Goal: Task Accomplishment & Management: Complete application form

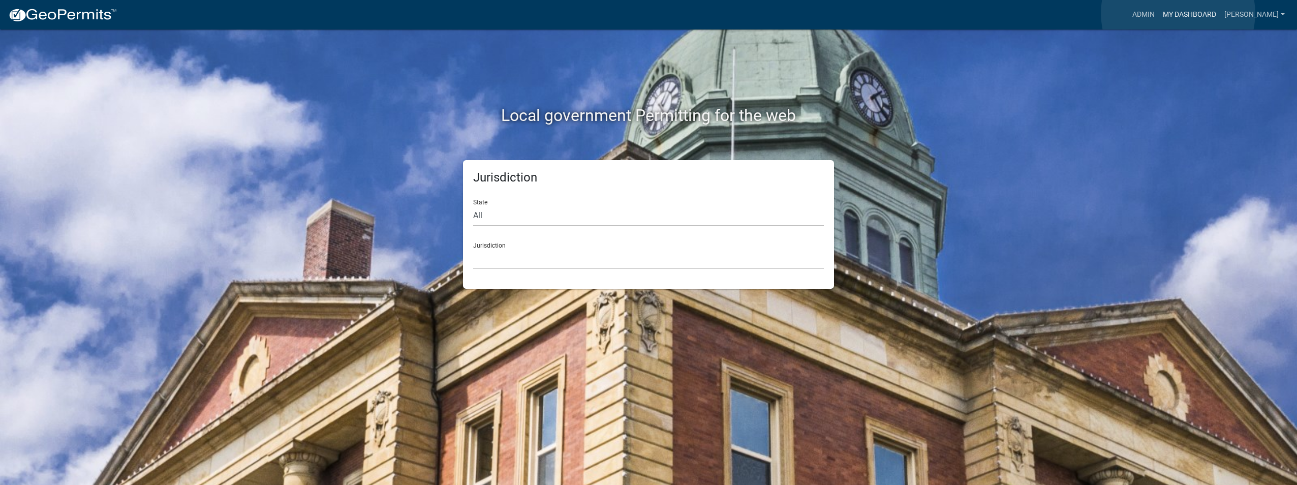
click at [1178, 13] on link "My Dashboard" at bounding box center [1188, 14] width 61 height 19
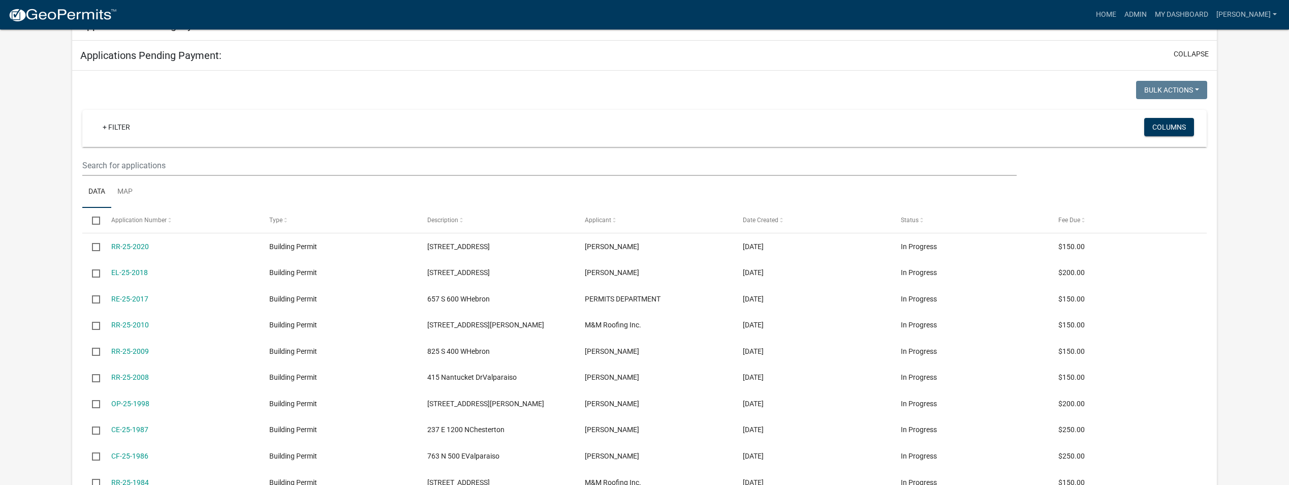
scroll to position [51, 0]
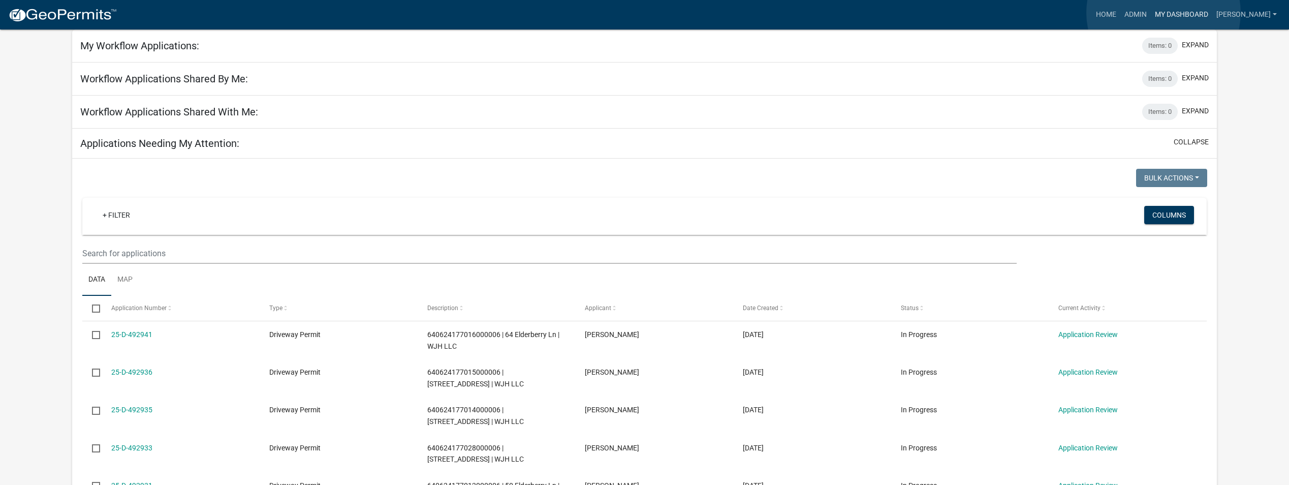
click at [1163, 12] on link "My Dashboard" at bounding box center [1181, 14] width 61 height 19
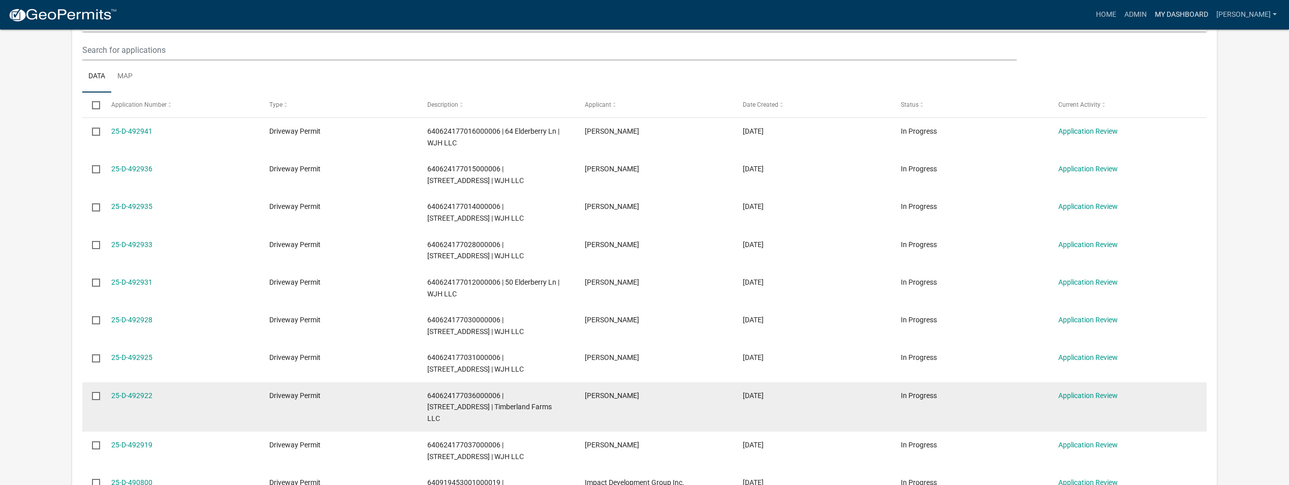
scroll to position [457, 0]
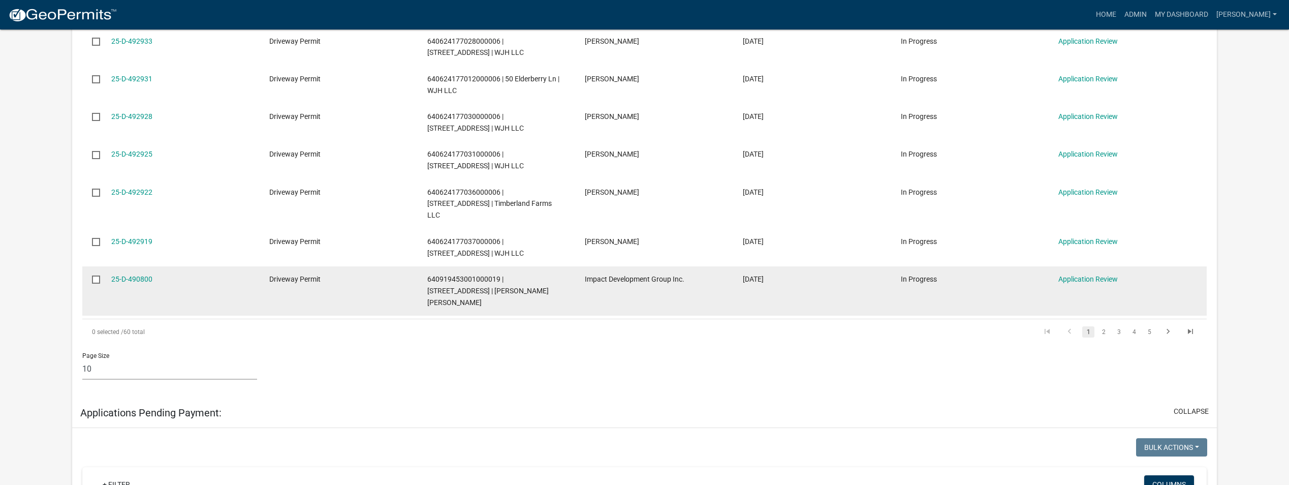
click at [134, 273] on div "25-D-490800" at bounding box center [180, 279] width 138 height 12
click at [135, 275] on link "25-D-490800" at bounding box center [131, 279] width 41 height 8
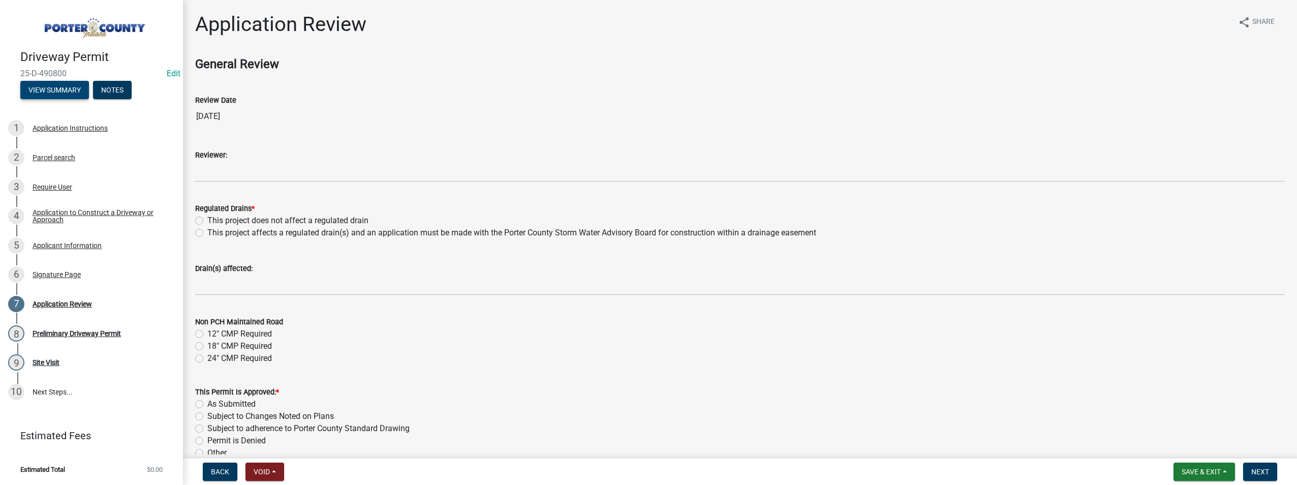
click at [49, 92] on button "View Summary" at bounding box center [54, 90] width 69 height 18
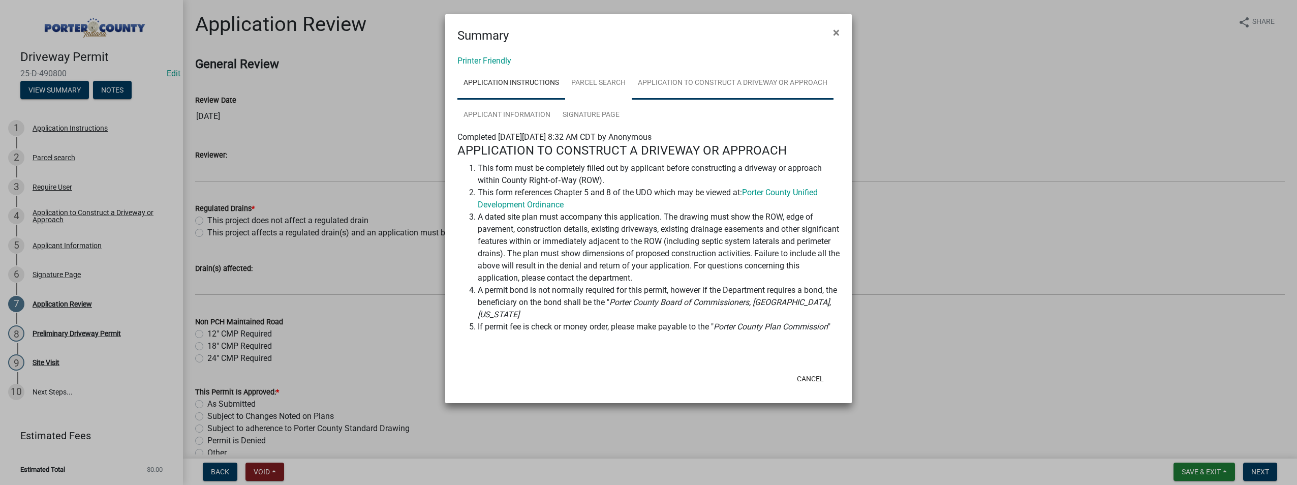
click at [718, 83] on link "Application to Construct a Driveway or Approach" at bounding box center [733, 83] width 202 height 33
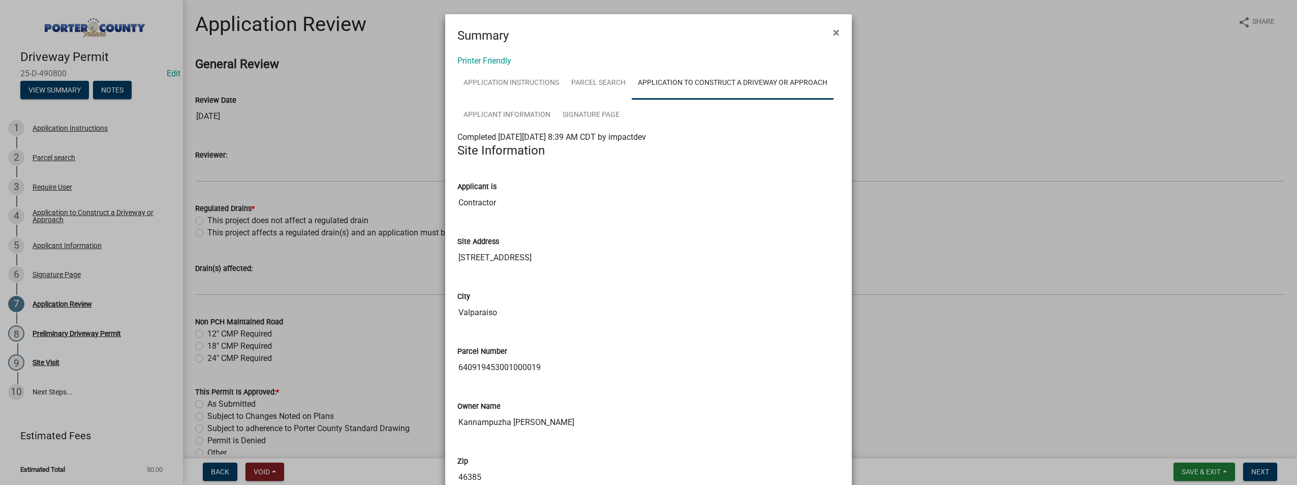
click at [1037, 107] on ngb-modal-window "Summary × Printer Friendly Application Instructions Parcel search Application t…" at bounding box center [648, 242] width 1297 height 485
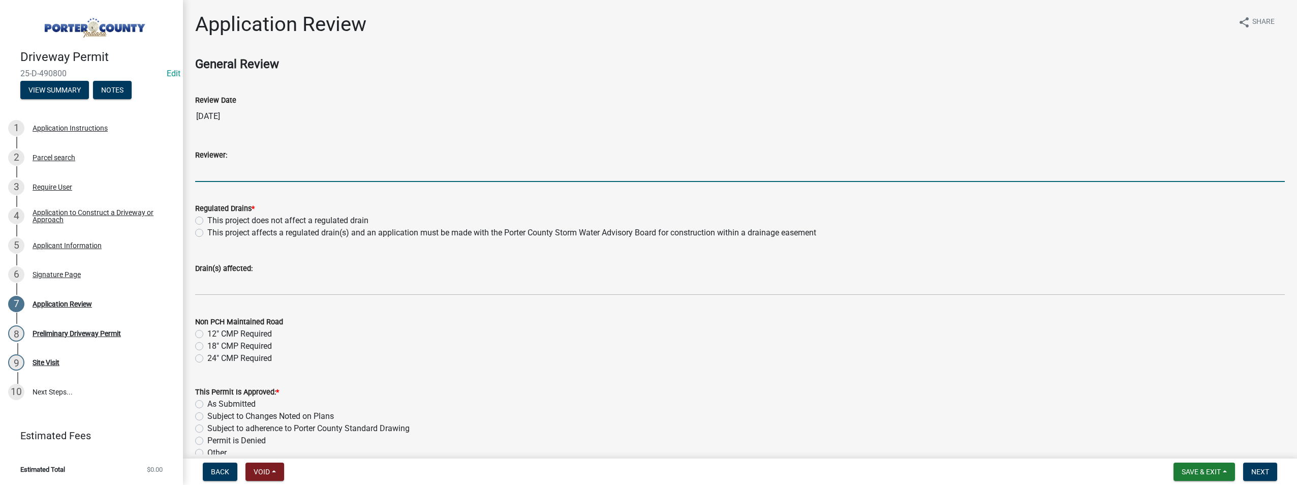
click at [208, 176] on input "Reviewer:" at bounding box center [739, 171] width 1089 height 21
type input "[PERSON_NAME]"
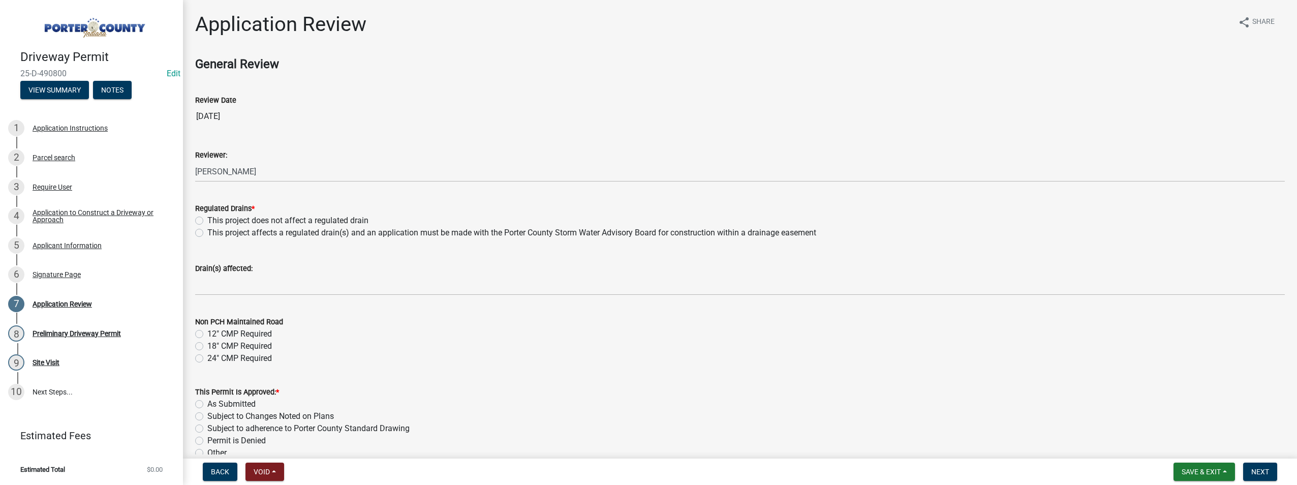
click at [207, 220] on label "This project does not affect a regulated drain" at bounding box center [287, 220] width 161 height 12
click at [207, 220] on input "This project does not affect a regulated drain" at bounding box center [210, 217] width 7 height 7
radio input "true"
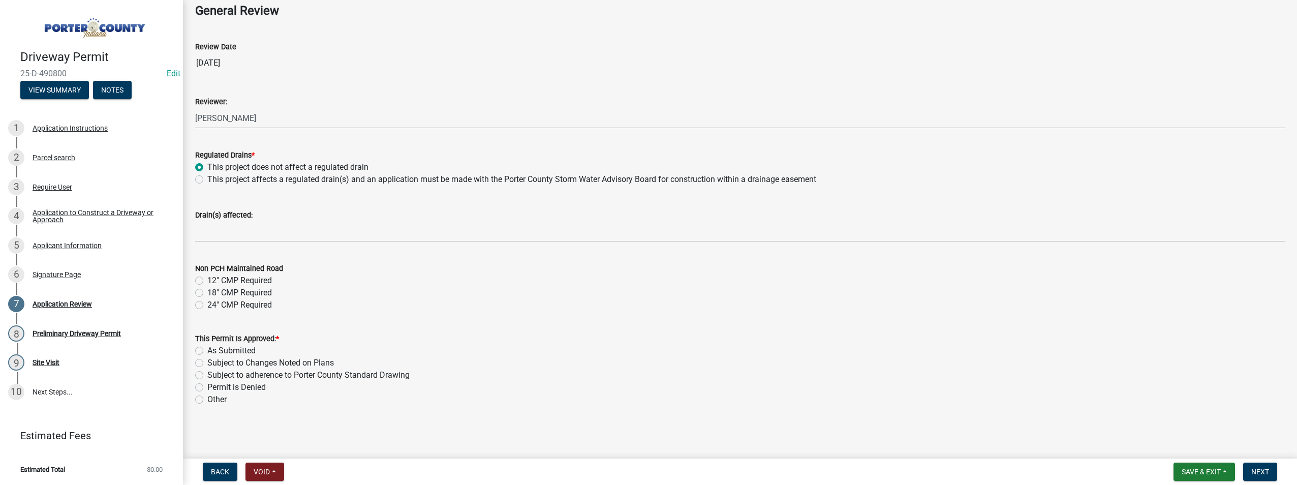
click at [207, 349] on label "As Submitted" at bounding box center [231, 350] width 48 height 12
click at [207, 349] on input "As Submitted" at bounding box center [210, 347] width 7 height 7
radio input "true"
click at [1262, 478] on button "Next" at bounding box center [1260, 471] width 34 height 18
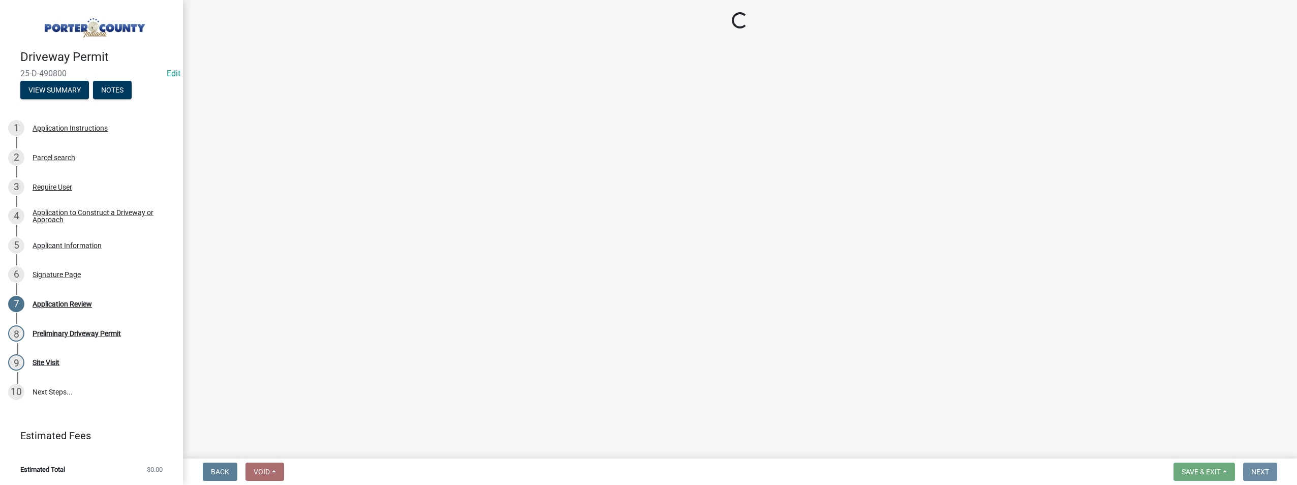
scroll to position [0, 0]
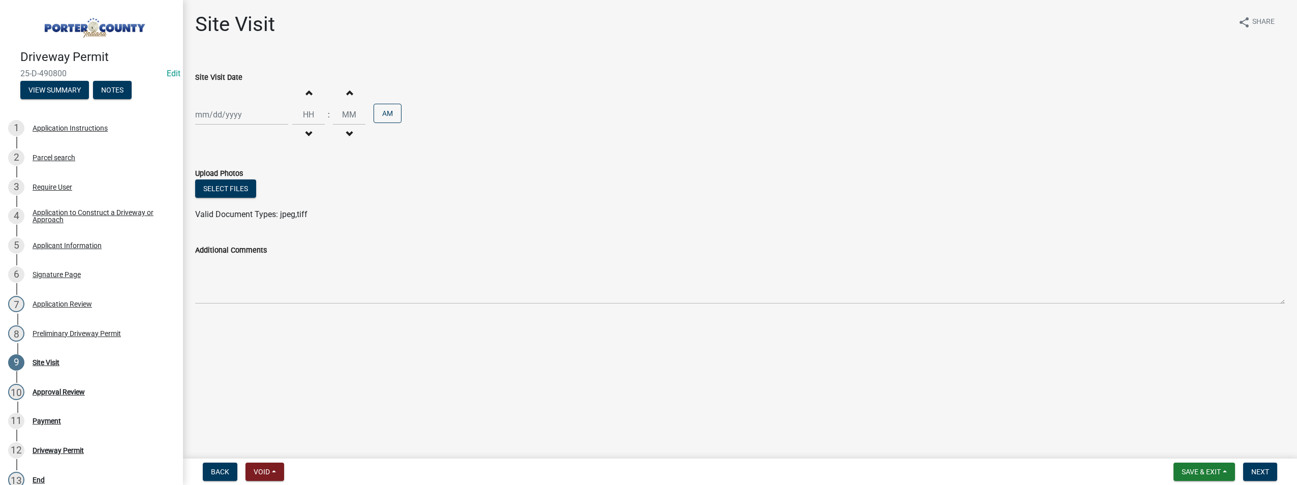
select select "10"
select select "2025"
click at [211, 110] on div "[PERSON_NAME] Feb Mar Apr [PERSON_NAME][DATE] Oct Nov [DATE] 1526 1527 1528 152…" at bounding box center [241, 114] width 93 height 21
click at [428, 179] on div "Upload Photos" at bounding box center [739, 173] width 1089 height 12
click at [421, 166] on form "Upload Photos Select files Valid Document Types: jpeg,tiff" at bounding box center [739, 188] width 1089 height 66
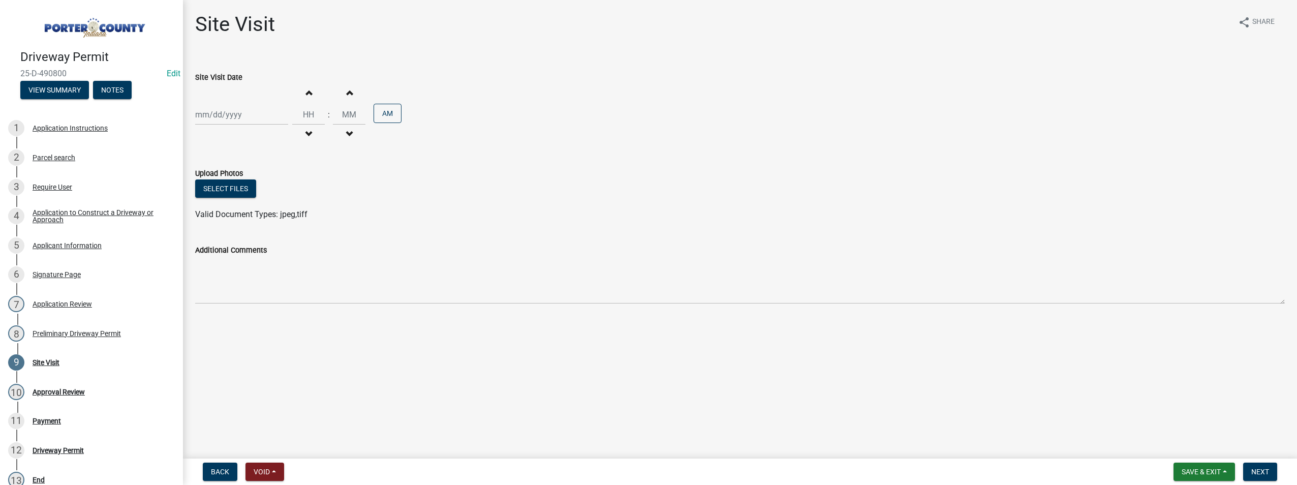
click at [234, 113] on div at bounding box center [241, 114] width 93 height 21
select select "10"
select select "2025"
click at [239, 203] on div "15" at bounding box center [238, 201] width 16 height 16
type input "[DATE]"
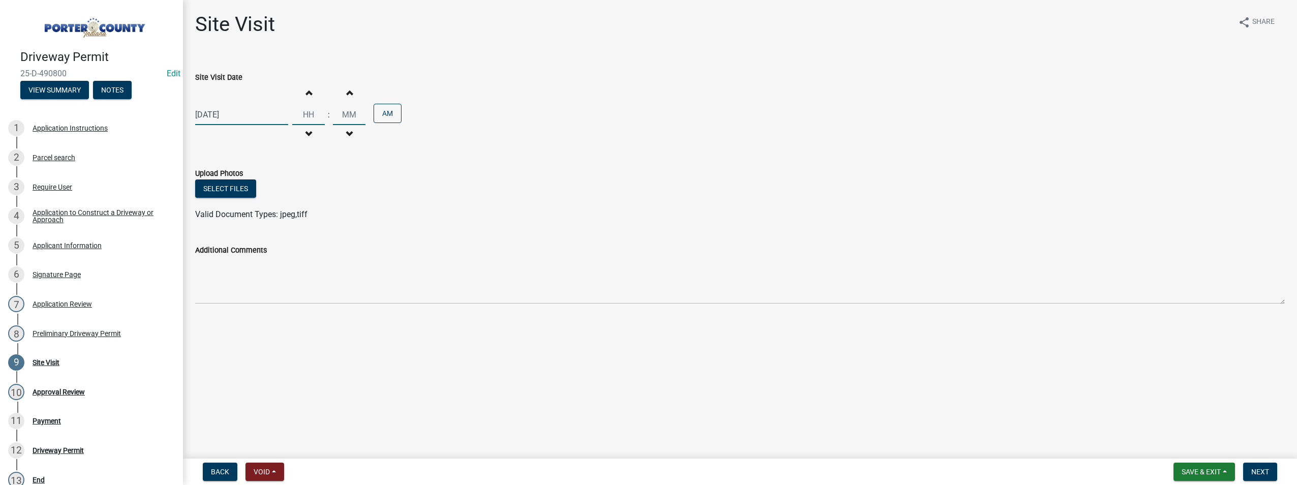
click at [304, 115] on input "Hours" at bounding box center [308, 114] width 33 height 21
type input "2"
type input "09"
type input "00"
click at [342, 113] on input "00" at bounding box center [349, 114] width 33 height 21
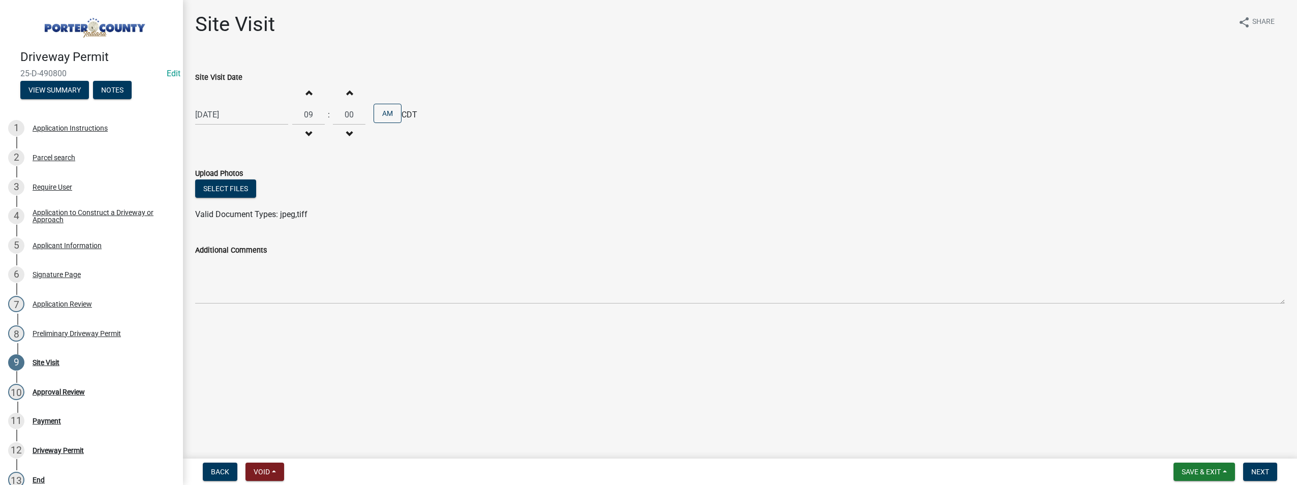
click at [501, 255] on div "Additional Comments" at bounding box center [739, 250] width 1089 height 12
click at [1258, 476] on span "Next" at bounding box center [1260, 471] width 18 height 8
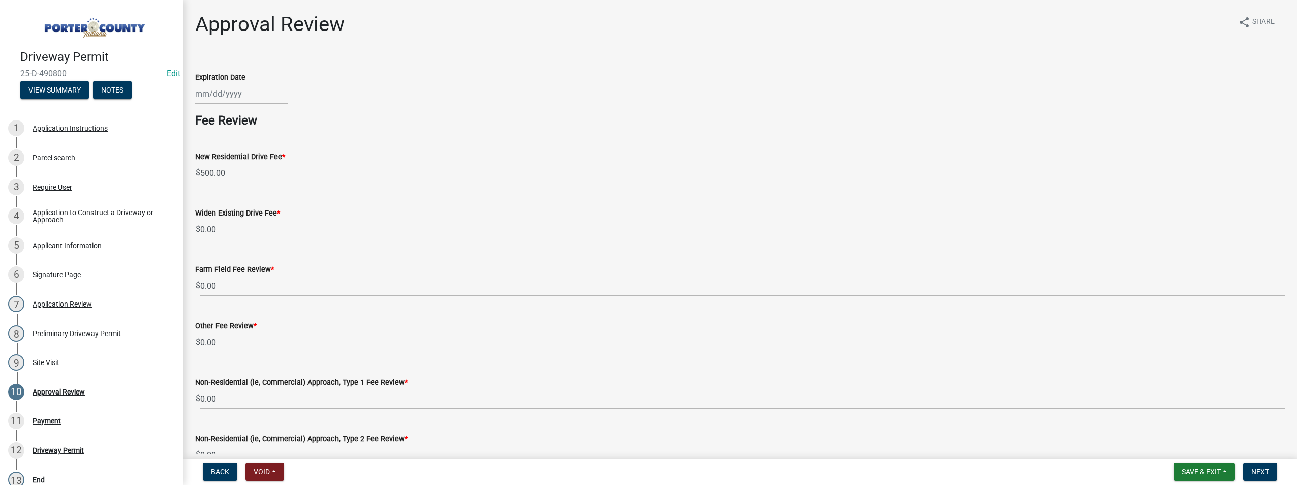
click at [203, 92] on div at bounding box center [241, 93] width 93 height 21
select select "10"
select select "2025"
click at [240, 180] on div "15" at bounding box center [238, 180] width 16 height 16
type input "[DATE]"
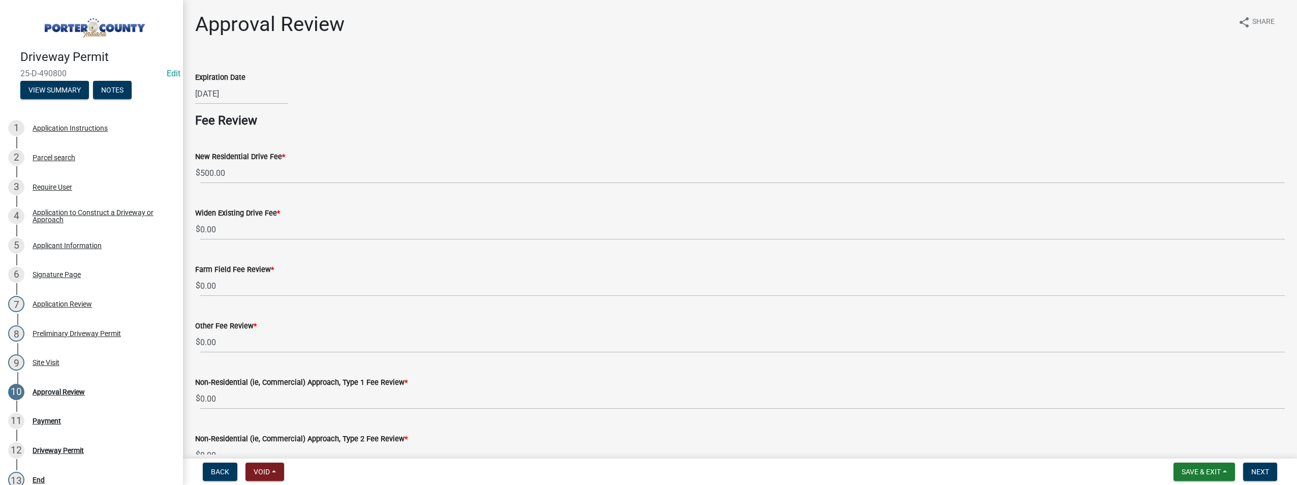
select select "10"
select select "2025"
click at [243, 99] on div "10/15/2025 Jan Feb Mar Apr May Jun Jul Aug Sep Oct Nov Dec 1525 1526 1527 1528 …" at bounding box center [241, 93] width 93 height 21
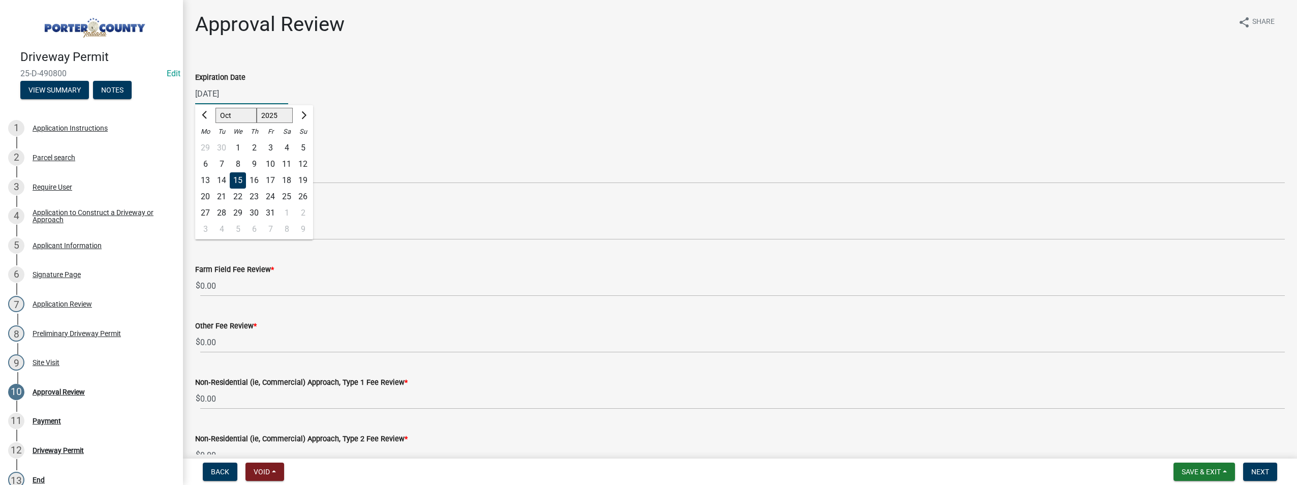
click at [243, 98] on input "[DATE]" at bounding box center [241, 93] width 93 height 21
type input "10/15/2027"
click at [435, 111] on wm-data-entity-input "Expiration Date 10/15/2027 Jan Feb Mar Apr May Jun Jul Aug Sep Oct Nov Dec 1525…" at bounding box center [739, 85] width 1089 height 56
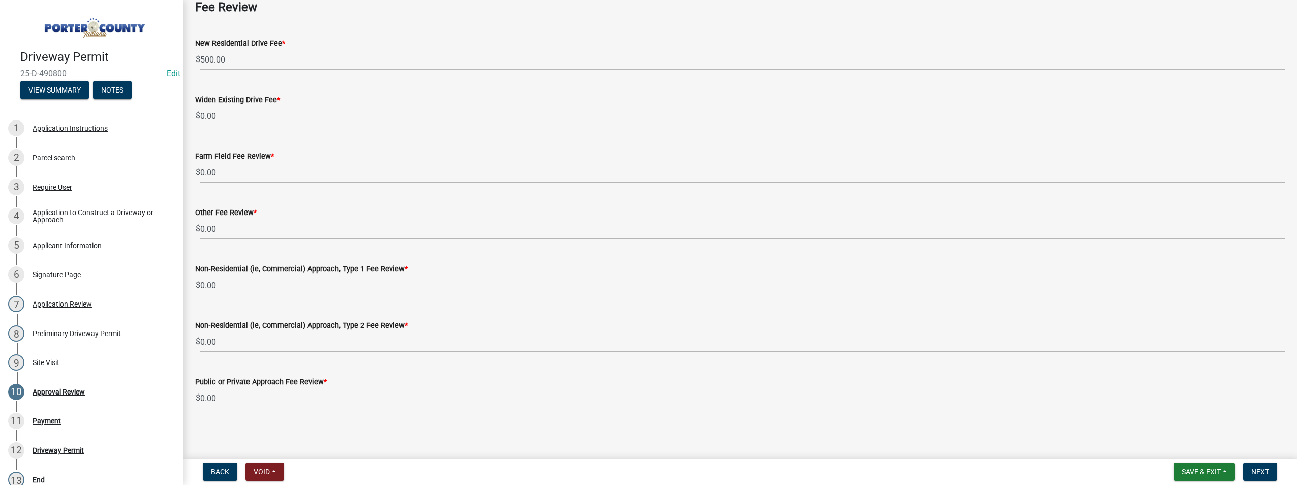
scroll to position [116, 0]
click at [1257, 467] on span "Next" at bounding box center [1260, 471] width 18 height 8
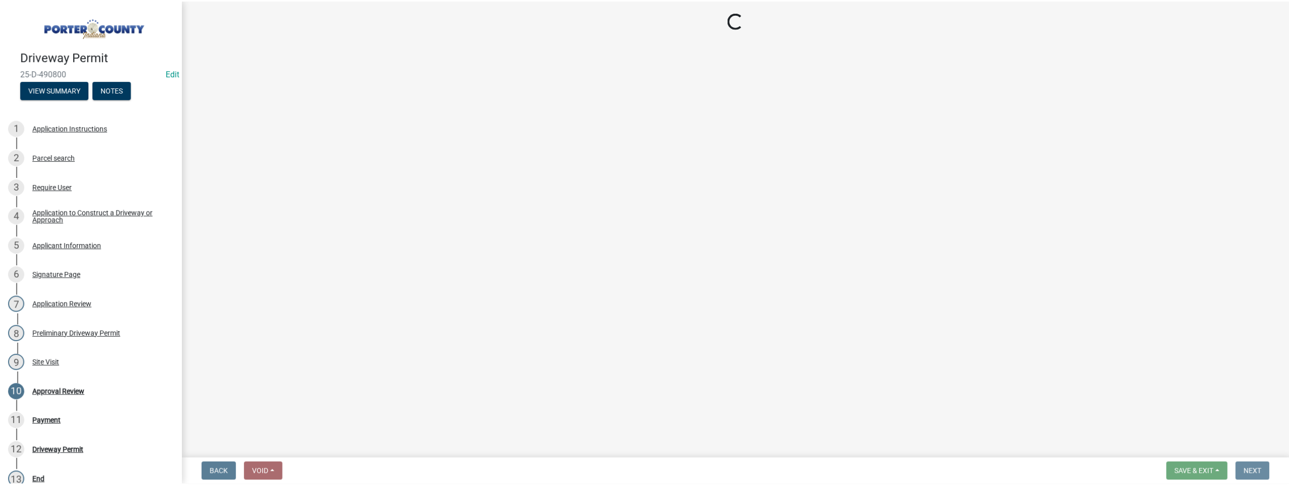
scroll to position [0, 0]
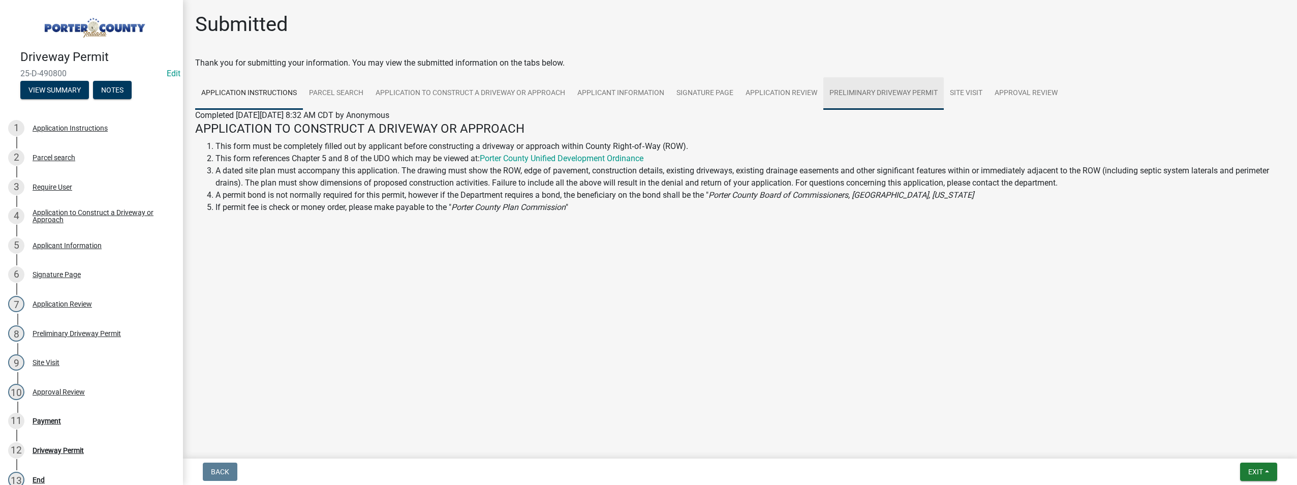
click at [877, 86] on link "Preliminary Driveway Permit" at bounding box center [883, 93] width 120 height 33
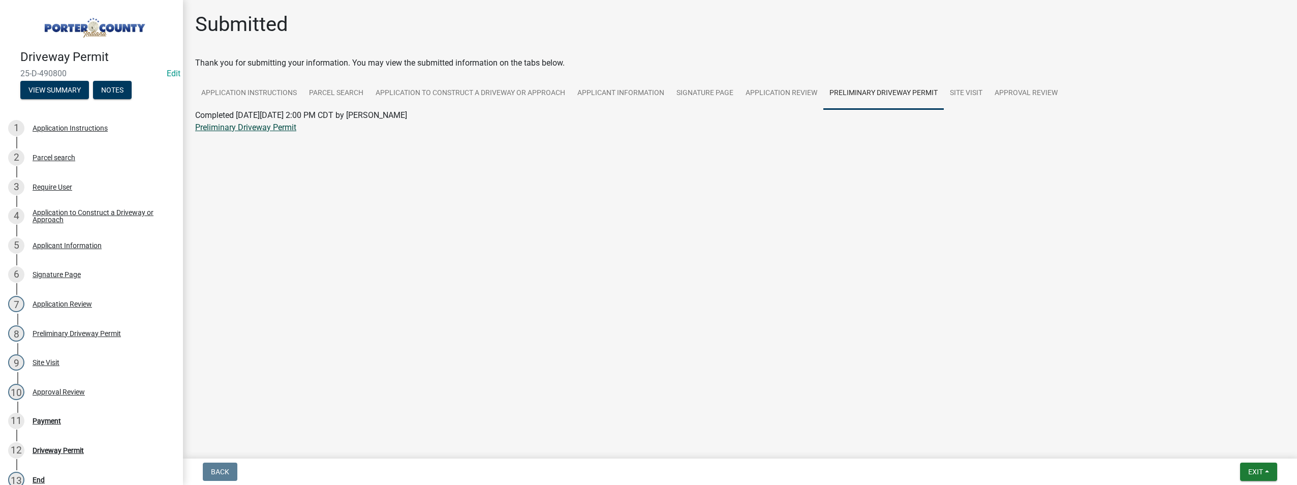
click at [260, 128] on link "Preliminary Driveway Permit" at bounding box center [245, 127] width 101 height 10
click at [1259, 467] on span "Exit" at bounding box center [1255, 471] width 15 height 8
click at [1238, 448] on button "Save & Exit" at bounding box center [1235, 445] width 81 height 24
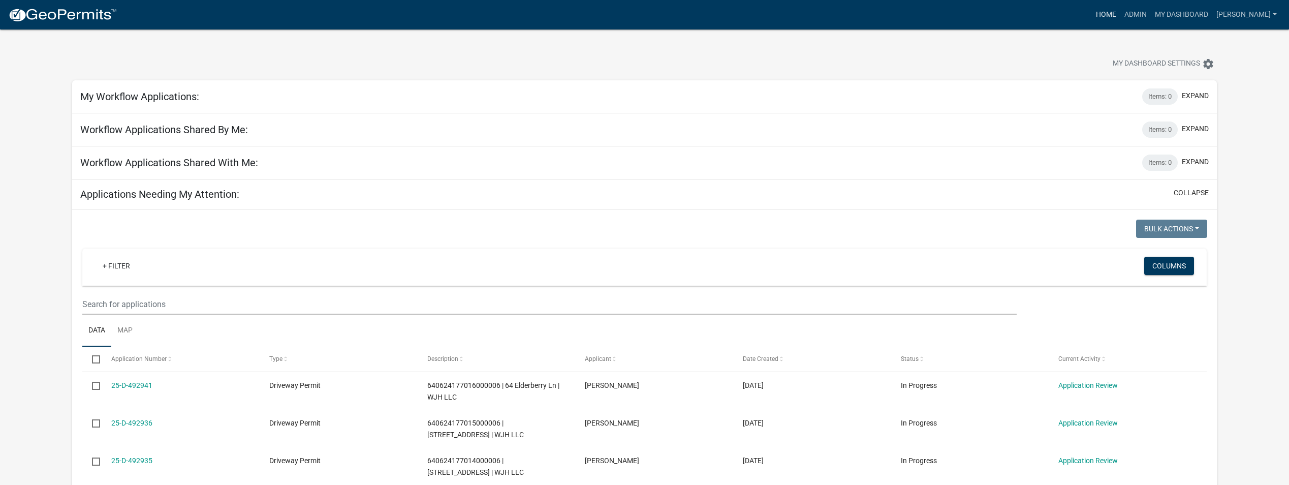
click at [1092, 16] on link "Home" at bounding box center [1106, 14] width 28 height 19
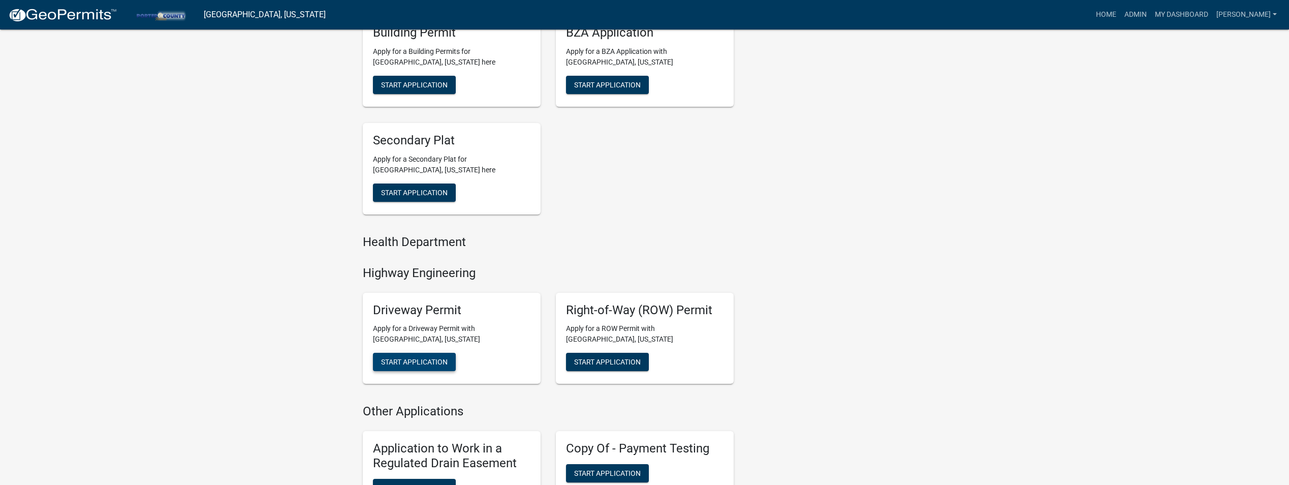
scroll to position [406, 0]
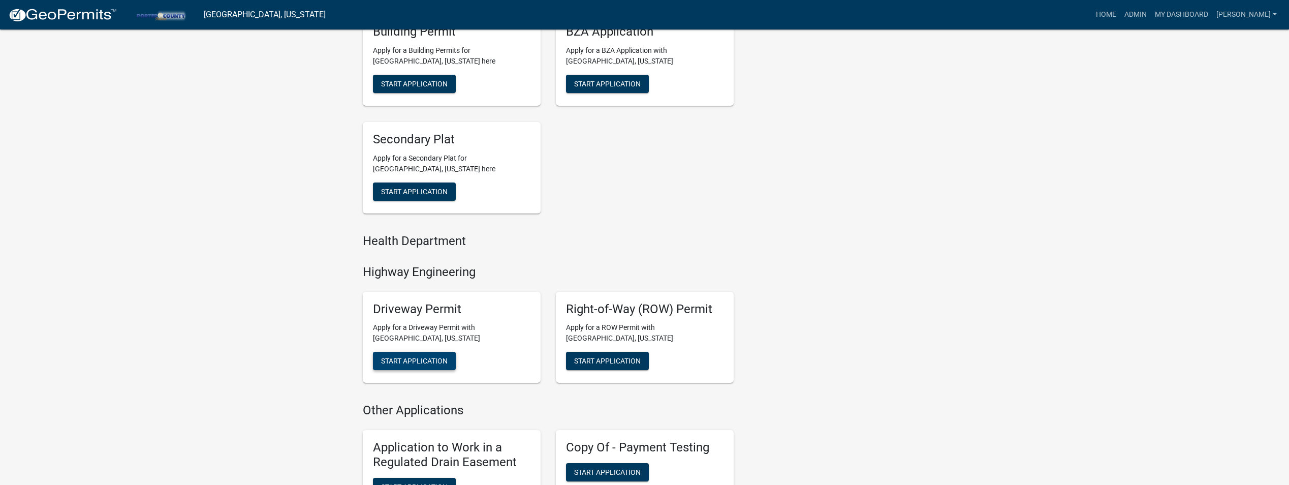
click at [412, 364] on span "Start Application" at bounding box center [414, 361] width 67 height 8
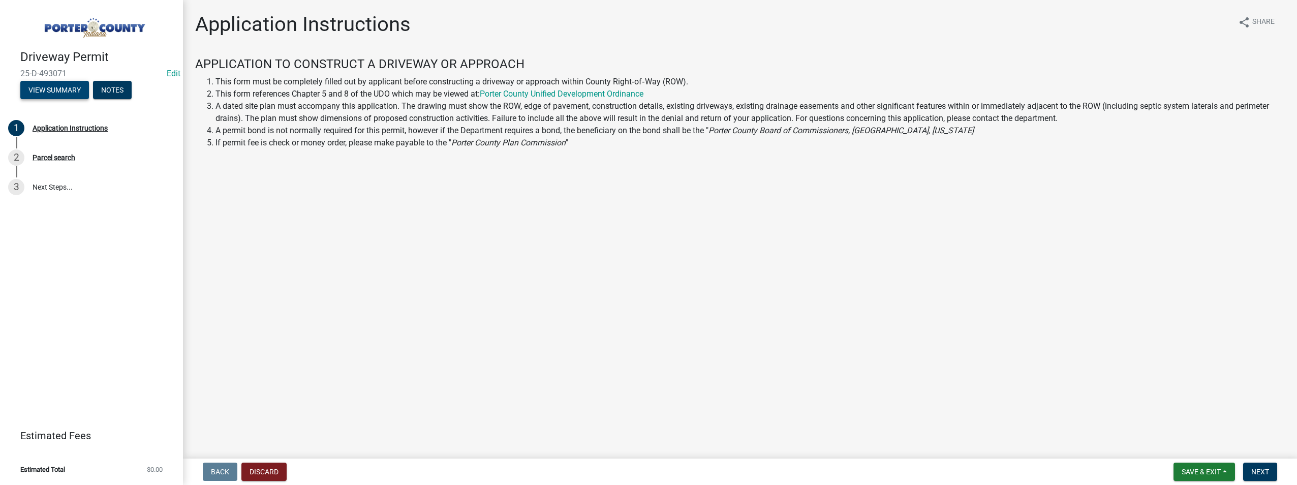
click at [77, 98] on button "View Summary" at bounding box center [54, 90] width 69 height 18
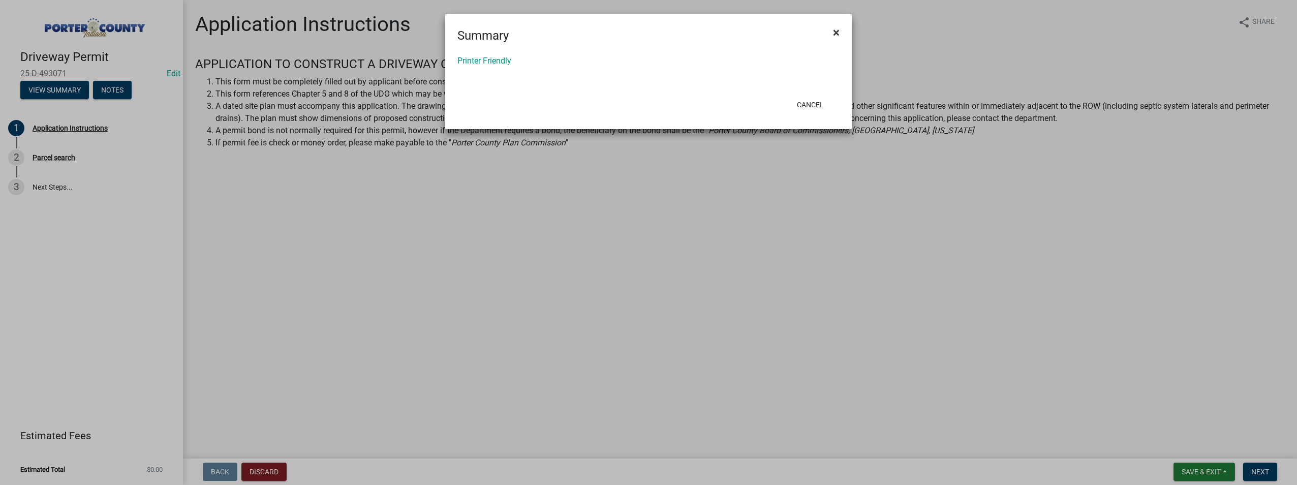
click at [838, 32] on span "×" at bounding box center [836, 32] width 7 height 14
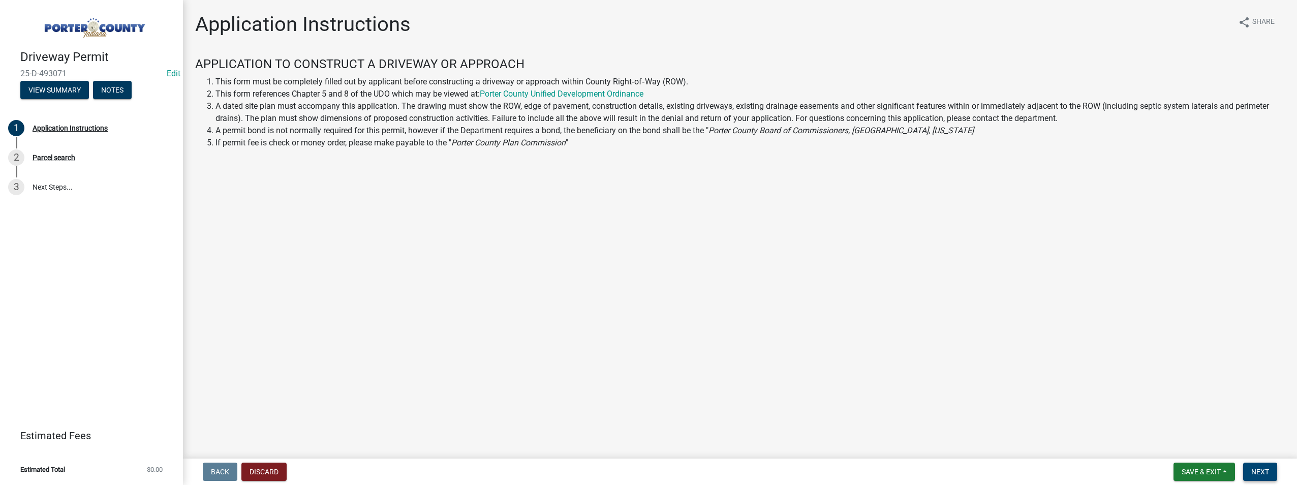
click at [1263, 469] on span "Next" at bounding box center [1260, 471] width 18 height 8
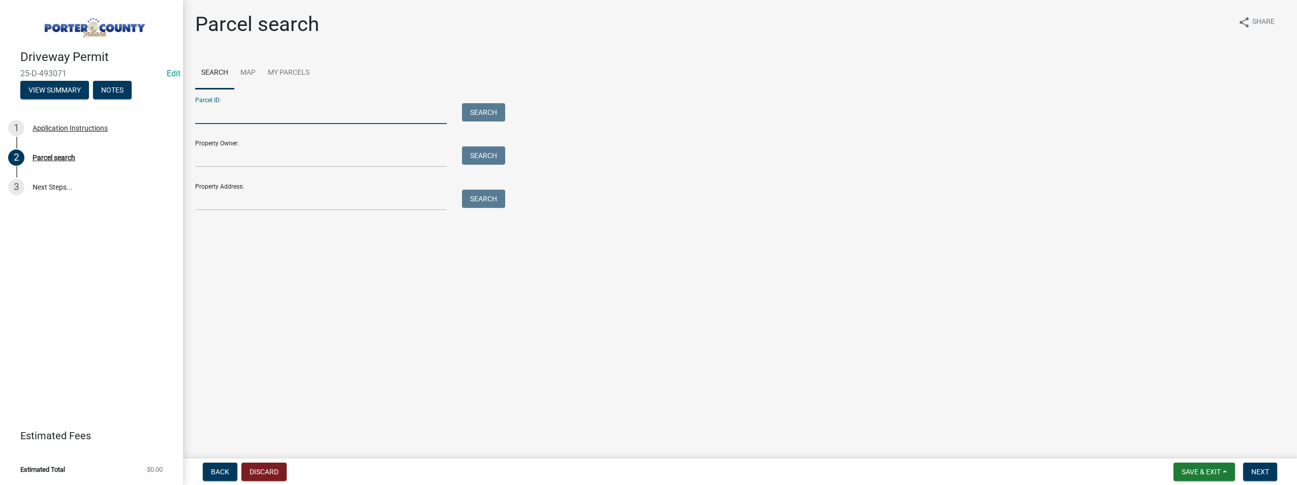
click at [339, 120] on input "Parcel ID:" at bounding box center [320, 113] width 251 height 21
click at [255, 112] on input "6411021510010018" at bounding box center [320, 113] width 251 height 21
type input "6411021510010-018"
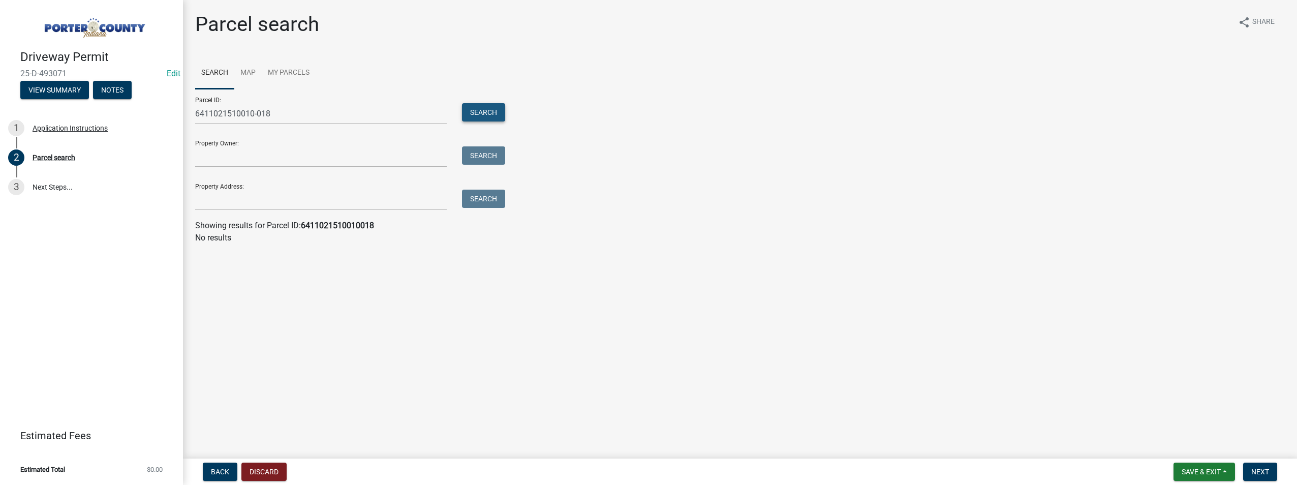
click at [488, 114] on button "Search" at bounding box center [483, 112] width 43 height 18
drag, startPoint x: 277, startPoint y: 115, endPoint x: 23, endPoint y: 120, distance: 254.6
click at [23, 121] on div "Driveway Permit 25-D-493071 Edit View Summary Notes 1 Application Instructions …" at bounding box center [648, 242] width 1297 height 485
click at [215, 198] on input "Property Address:" at bounding box center [320, 200] width 251 height 21
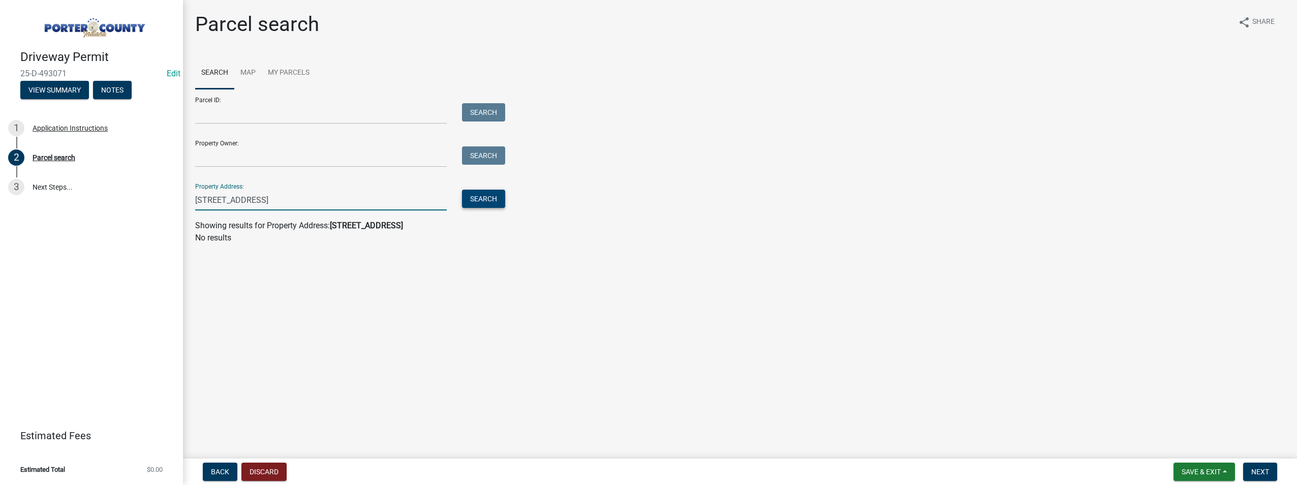
type input "692 West Division Rd"
click at [478, 196] on button "Search" at bounding box center [483, 199] width 43 height 18
click at [242, 152] on input "Property Owner:" at bounding box center [320, 156] width 251 height 21
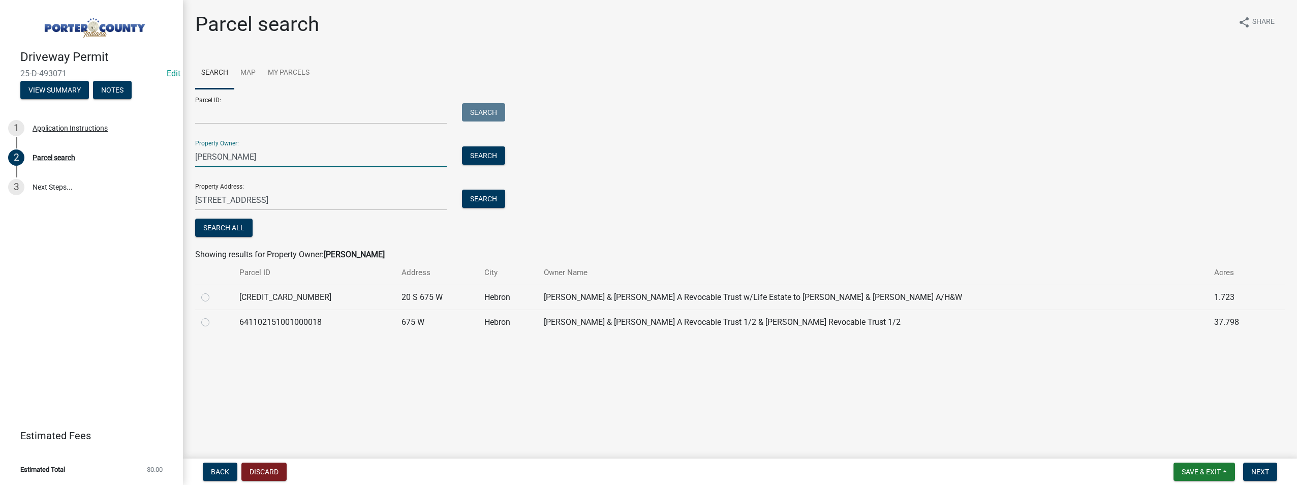
type input "Joseph Nash"
drag, startPoint x: 278, startPoint y: 196, endPoint x: 136, endPoint y: 190, distance: 142.4
click at [139, 191] on div "Driveway Permit 25-D-493071 Edit View Summary Notes 1 Application Instructions …" at bounding box center [648, 242] width 1297 height 485
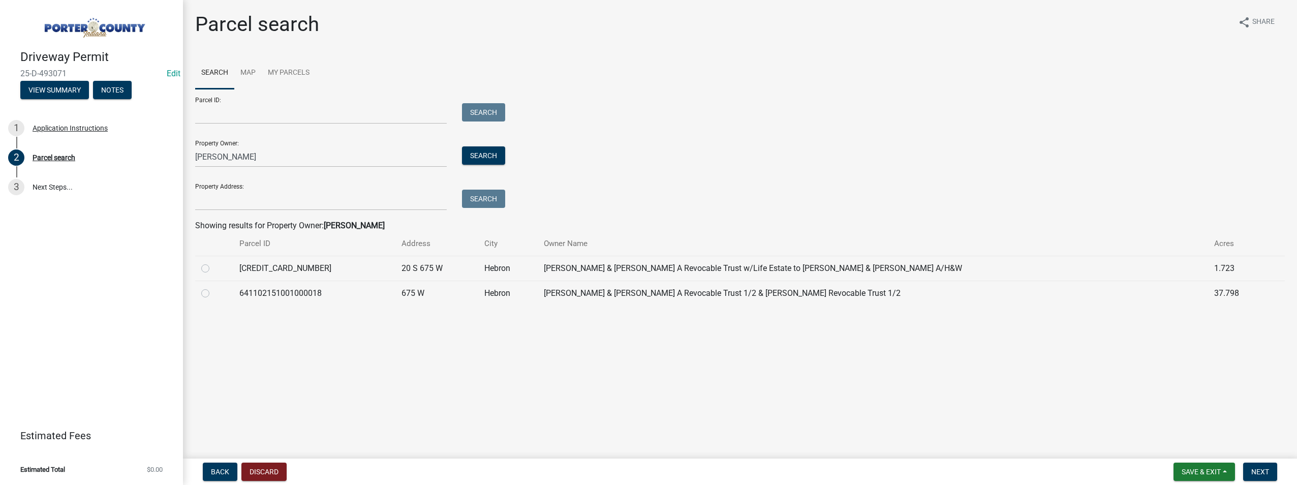
click at [213, 287] on label at bounding box center [213, 287] width 0 height 0
click at [213, 294] on input "radio" at bounding box center [216, 290] width 7 height 7
radio input "true"
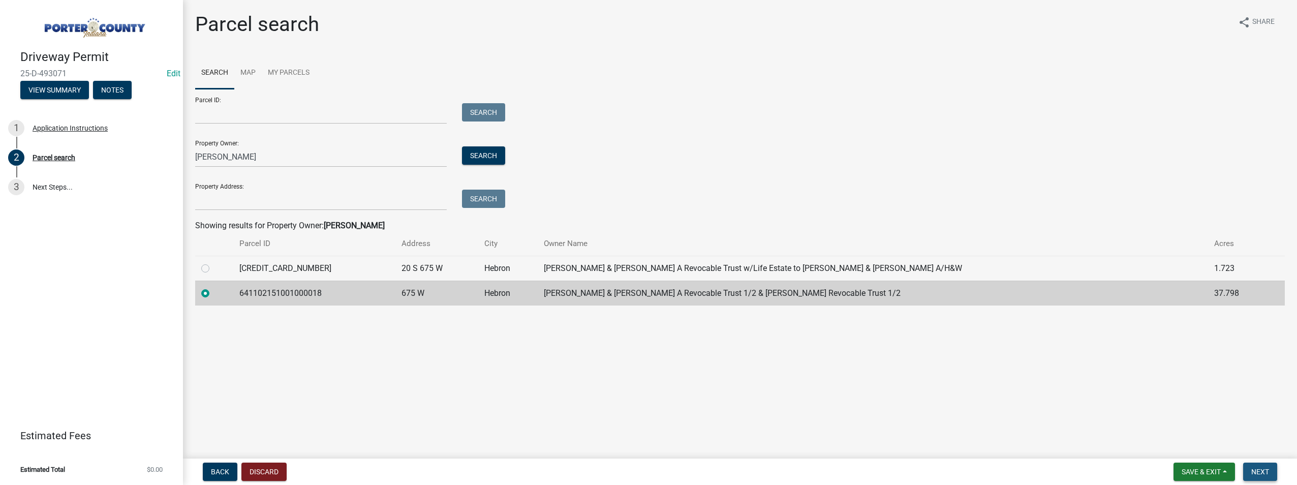
click at [1253, 473] on span "Next" at bounding box center [1260, 471] width 18 height 8
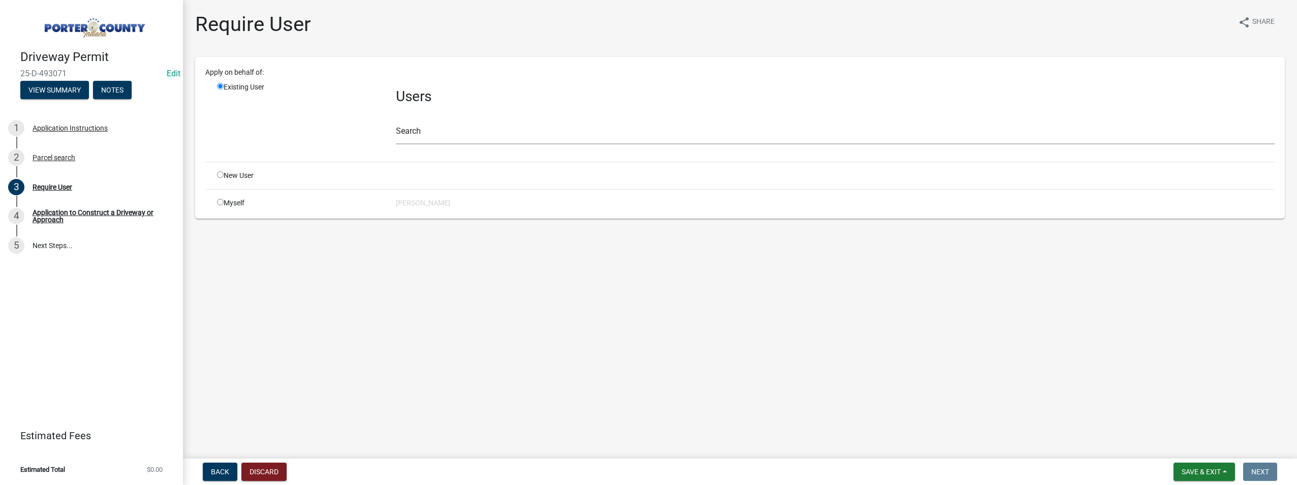
click at [219, 204] on input "radio" at bounding box center [220, 202] width 7 height 7
radio input "true"
radio input "false"
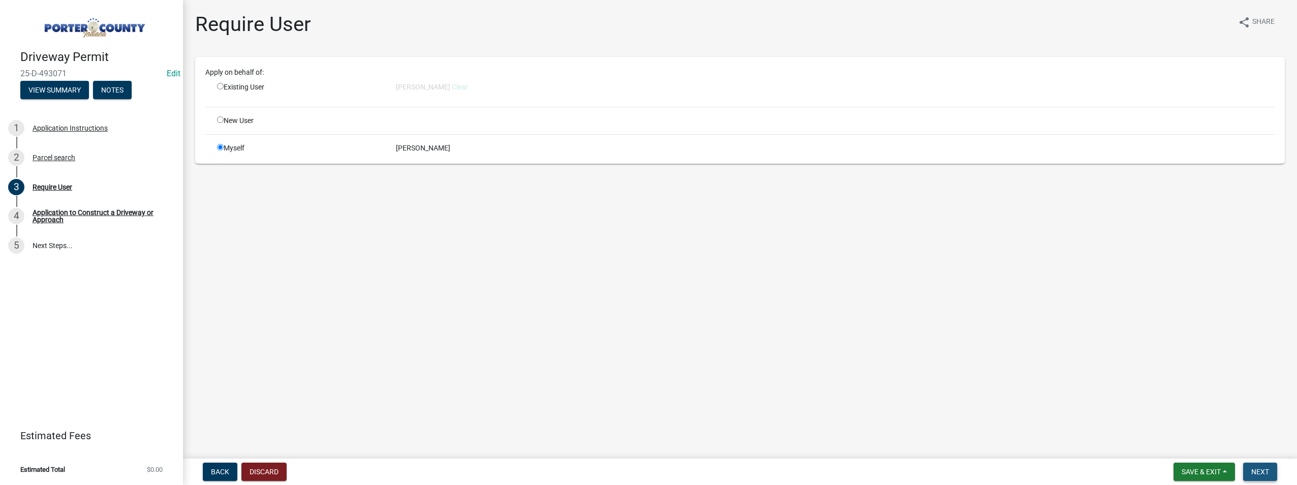
click at [1269, 470] on span "Next" at bounding box center [1260, 471] width 18 height 8
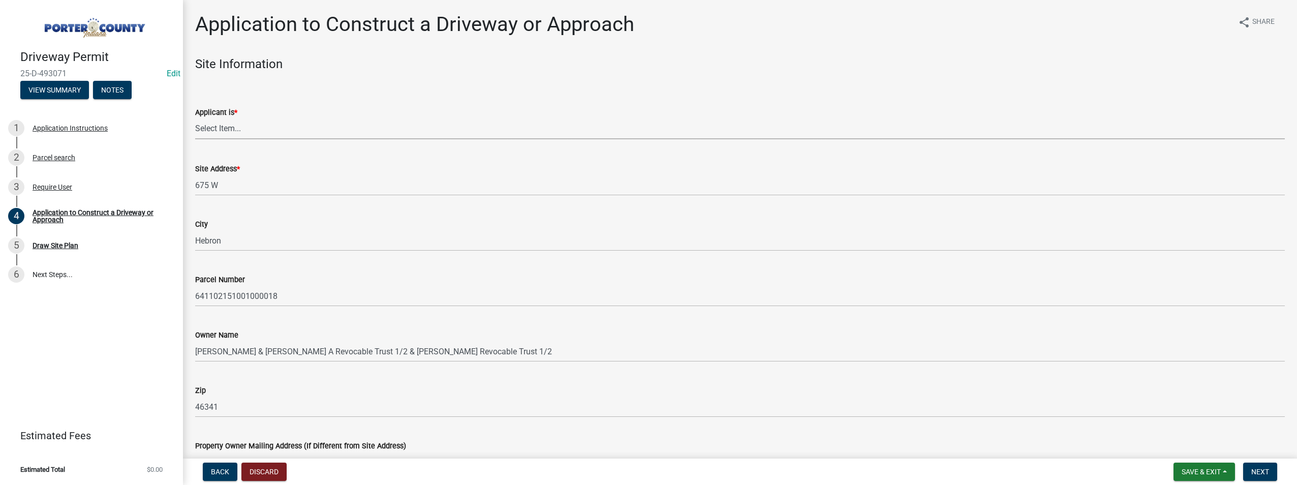
click at [237, 131] on select "Select Item... Owner Contractor" at bounding box center [739, 128] width 1089 height 21
click at [195, 118] on select "Select Item... Owner Contractor" at bounding box center [739, 128] width 1089 height 21
select select "6693fb74-6916-4e5e-bbfe-7ed9af50ffb7"
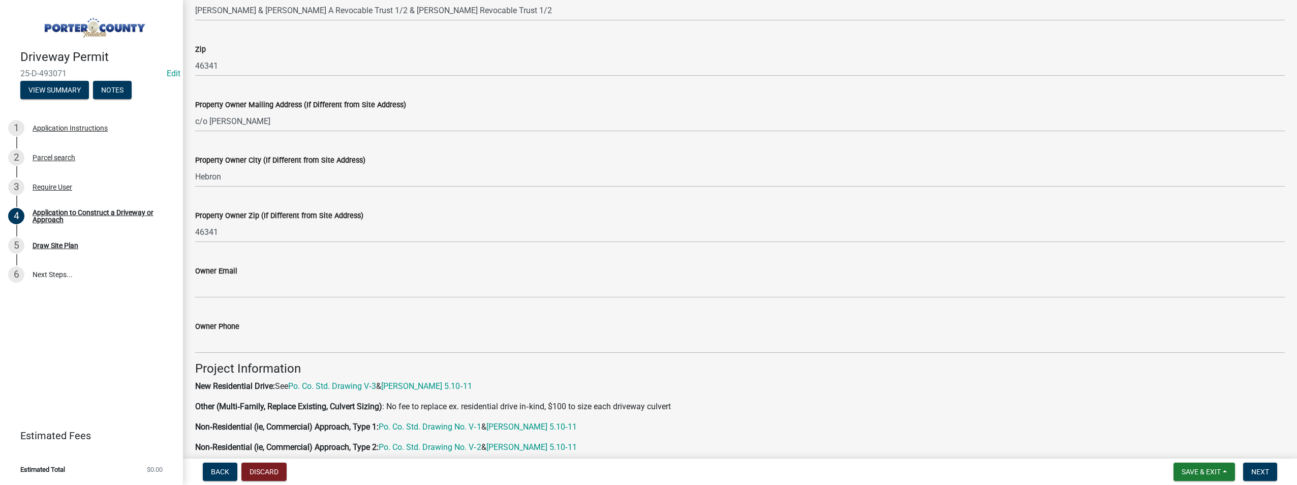
scroll to position [356, 0]
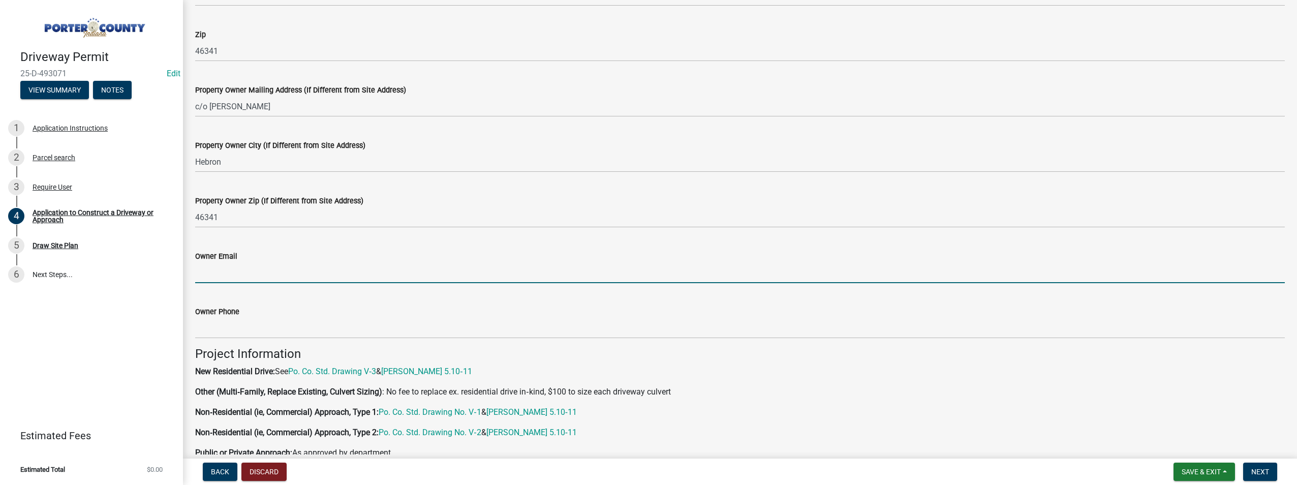
click at [246, 265] on input "Owner Email" at bounding box center [739, 272] width 1089 height 21
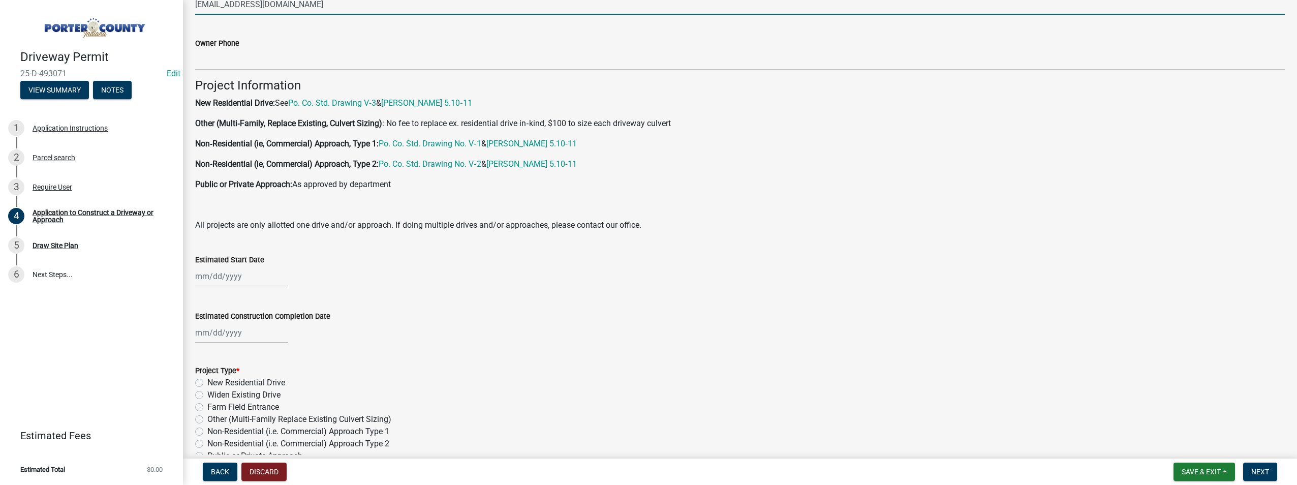
scroll to position [660, 0]
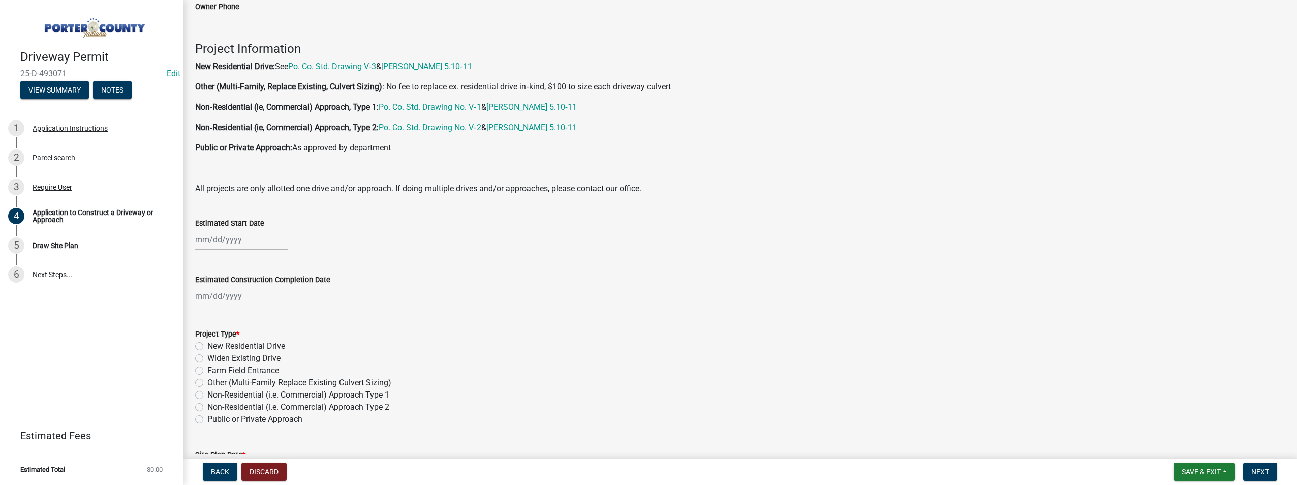
type input "[EMAIL_ADDRESS][DOMAIN_NAME]"
select select "10"
select select "2025"
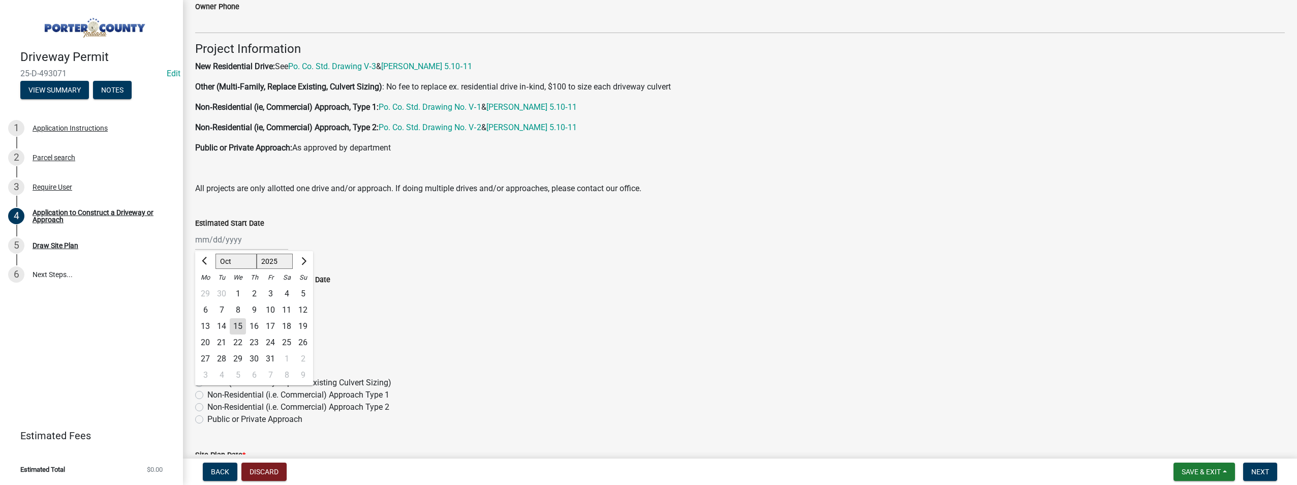
click at [226, 238] on div "[PERSON_NAME] Feb Mar Apr [PERSON_NAME][DATE] Oct Nov [DATE] 1526 1527 1528 152…" at bounding box center [241, 239] width 93 height 21
click at [147, 265] on link "6 Next Steps..." at bounding box center [91, 274] width 183 height 29
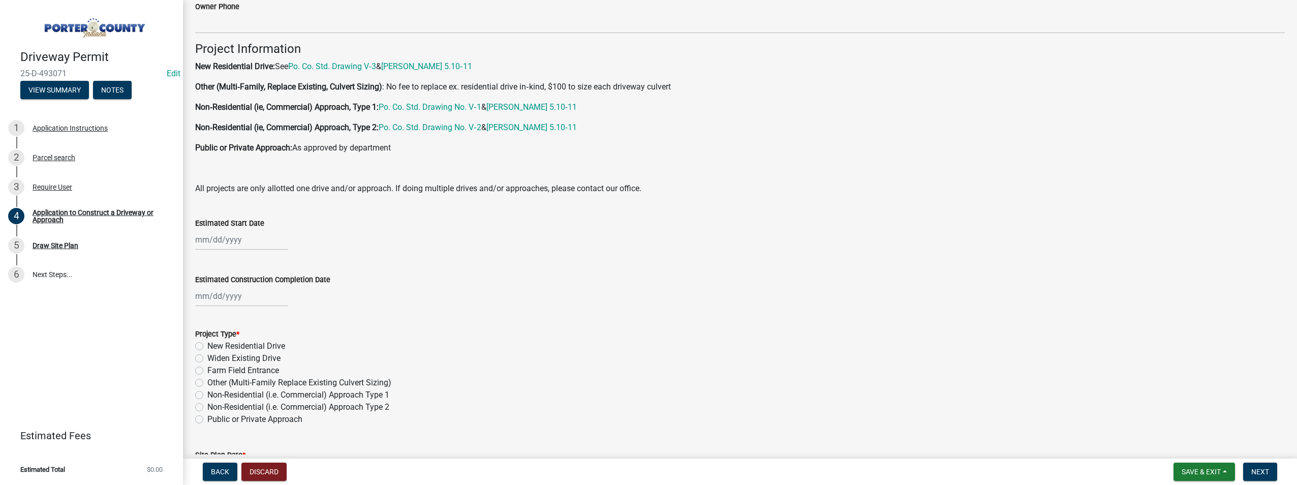
click at [319, 231] on div at bounding box center [739, 239] width 1089 height 21
click at [216, 242] on div at bounding box center [241, 239] width 93 height 21
select select "10"
select select "2025"
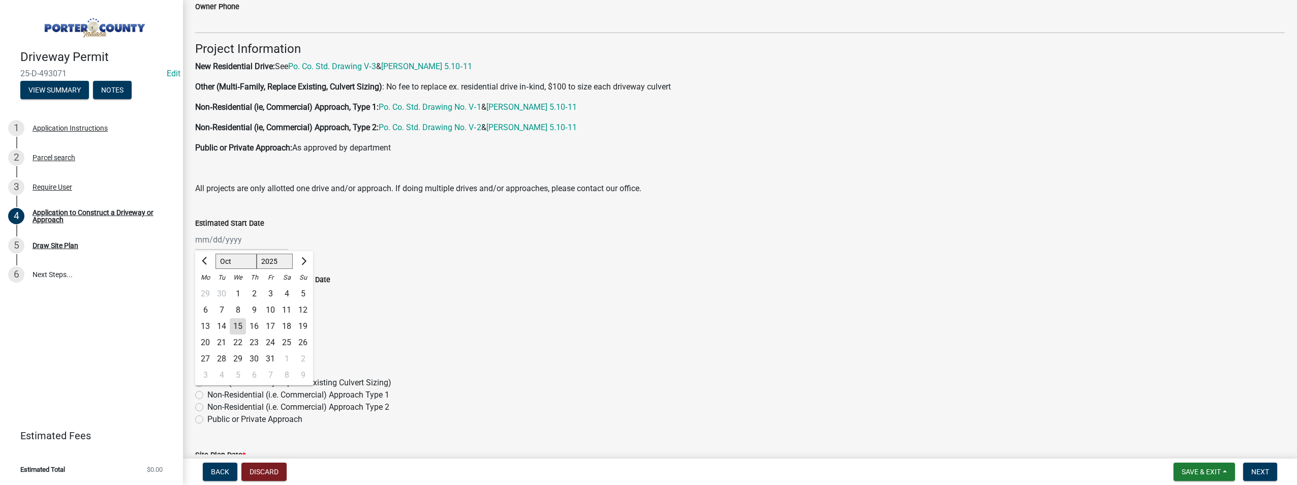
click at [213, 256] on div at bounding box center [205, 261] width 20 height 16
click at [202, 306] on div "6" at bounding box center [205, 310] width 16 height 16
type input "10/06/2025"
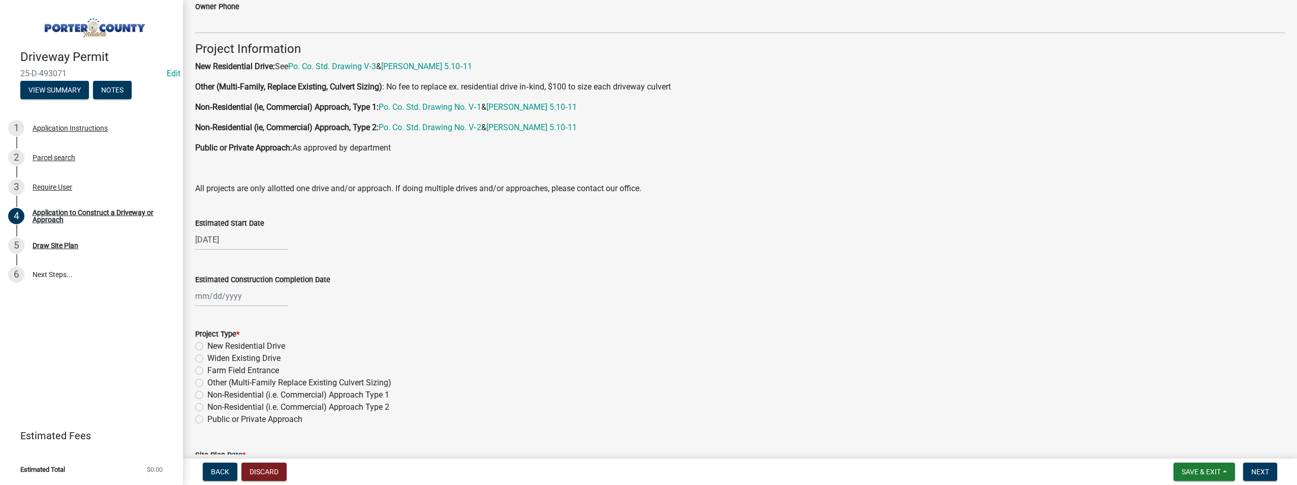
select select "10"
select select "2025"
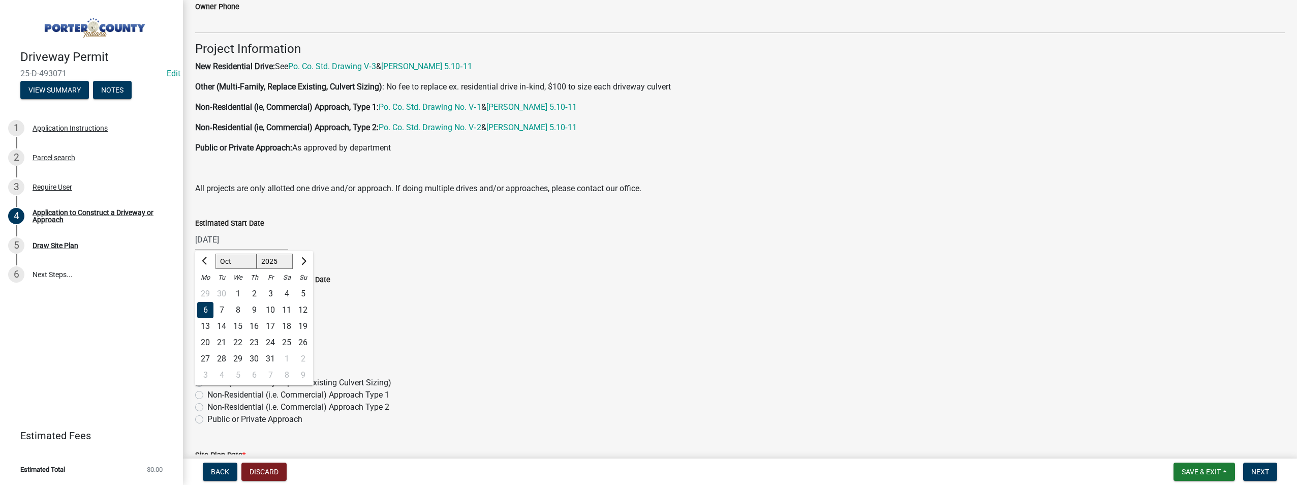
click at [212, 240] on div "10/06/2025 Jan Feb Mar Apr May Jun Jul Aug Sep Oct Nov Dec 1525 1526 1527 1528 …" at bounding box center [241, 239] width 93 height 21
click at [222, 340] on div "21" at bounding box center [221, 342] width 16 height 16
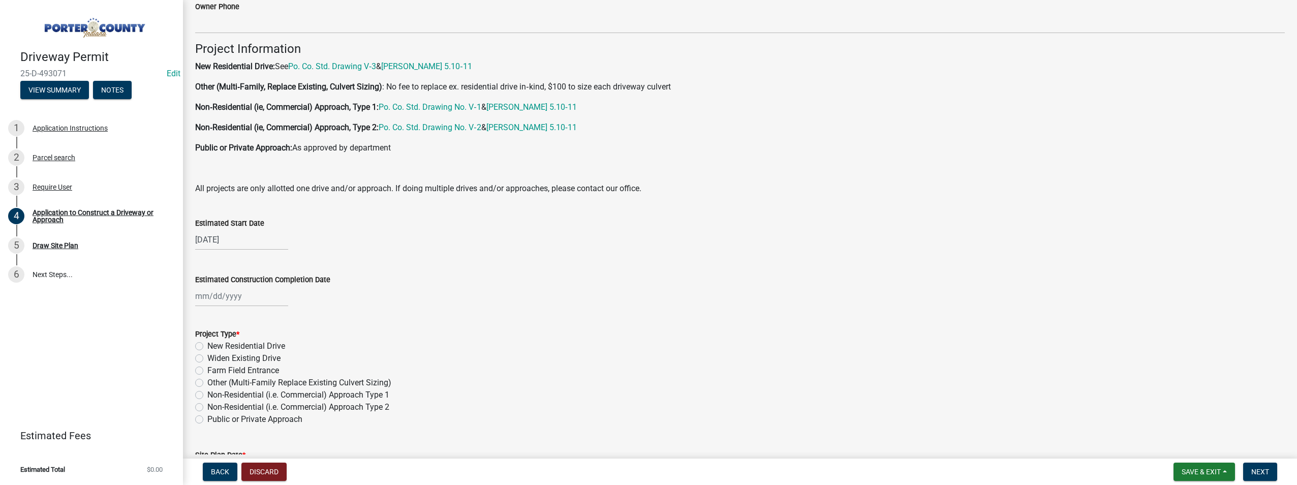
type input "[DATE]"
select select "10"
select select "2025"
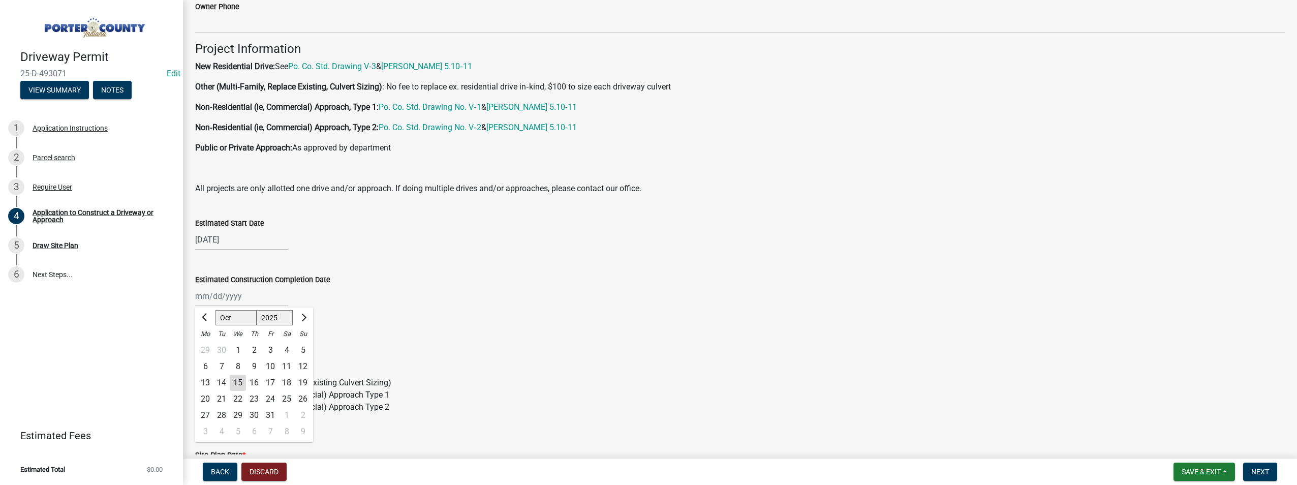
click at [221, 297] on div "[PERSON_NAME] Feb Mar Apr [PERSON_NAME][DATE] Oct Nov [DATE] 1526 1527 1528 152…" at bounding box center [241, 296] width 93 height 21
click at [269, 414] on div "31" at bounding box center [270, 415] width 16 height 16
type input "[DATE]"
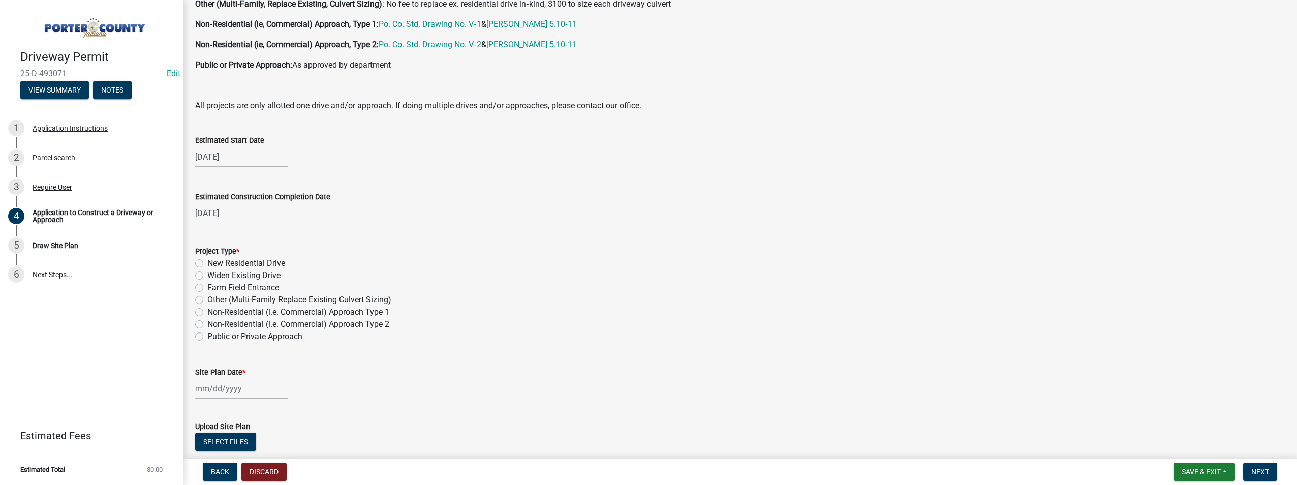
scroll to position [762, 0]
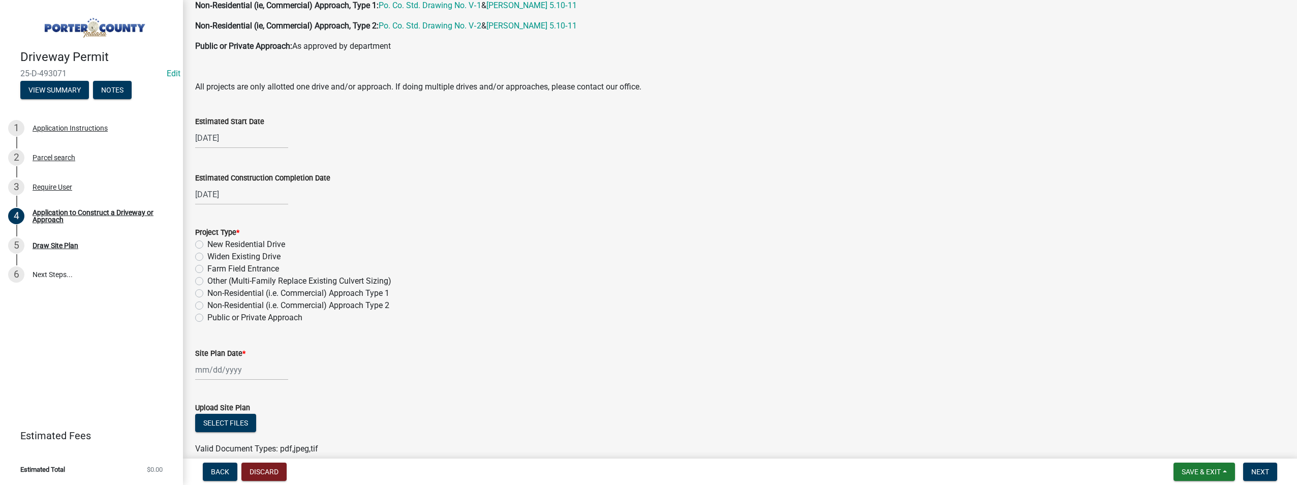
click at [207, 270] on label "Farm Field Entrance" at bounding box center [243, 269] width 72 height 12
click at [207, 269] on input "Farm Field Entrance" at bounding box center [210, 266] width 7 height 7
radio input "true"
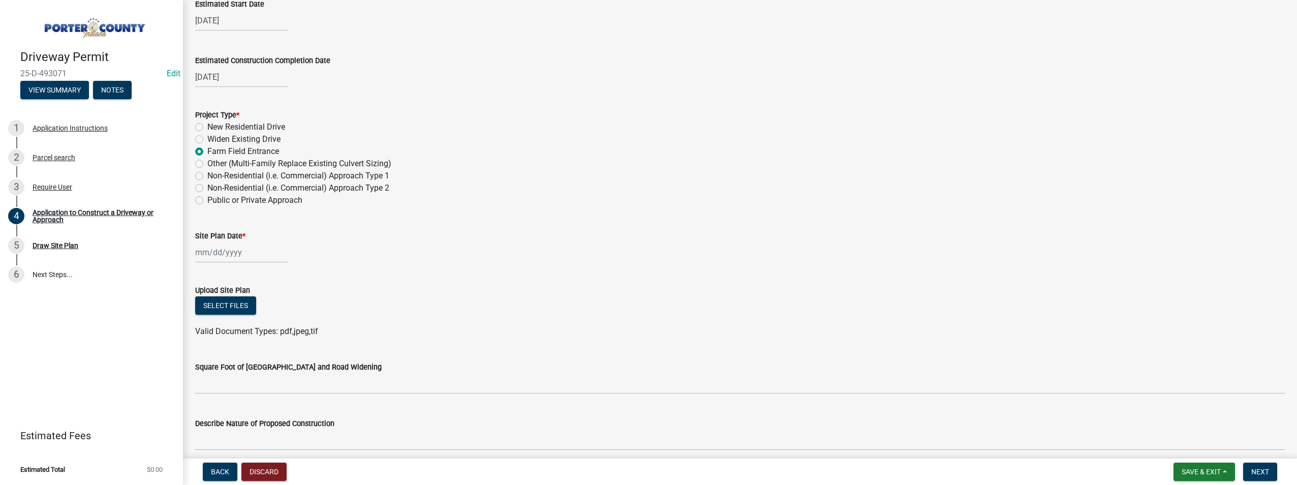
scroll to position [915, 0]
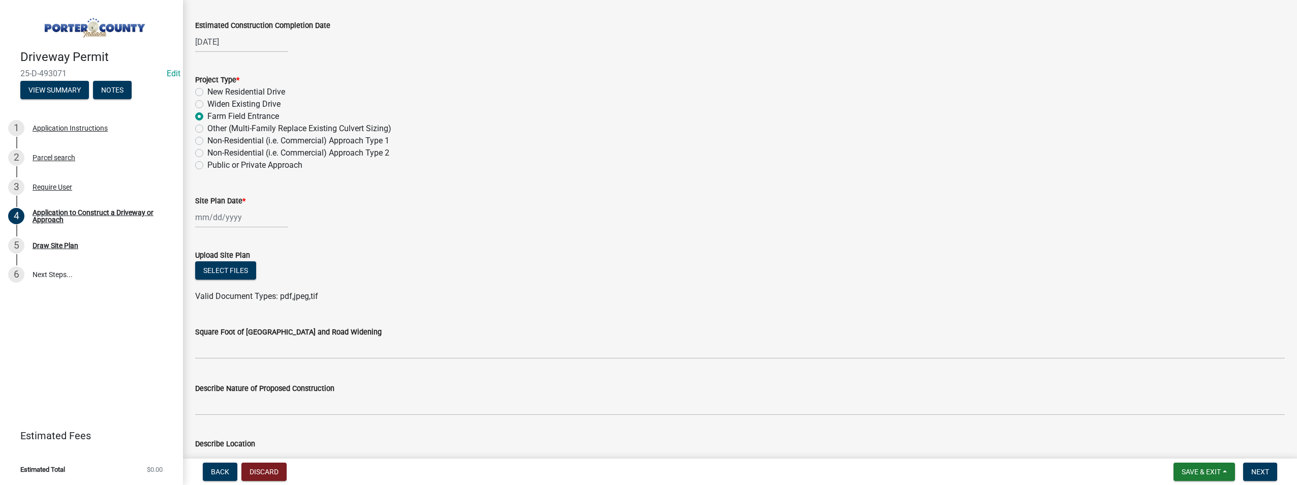
click at [225, 222] on div at bounding box center [241, 217] width 93 height 21
select select "10"
select select "2025"
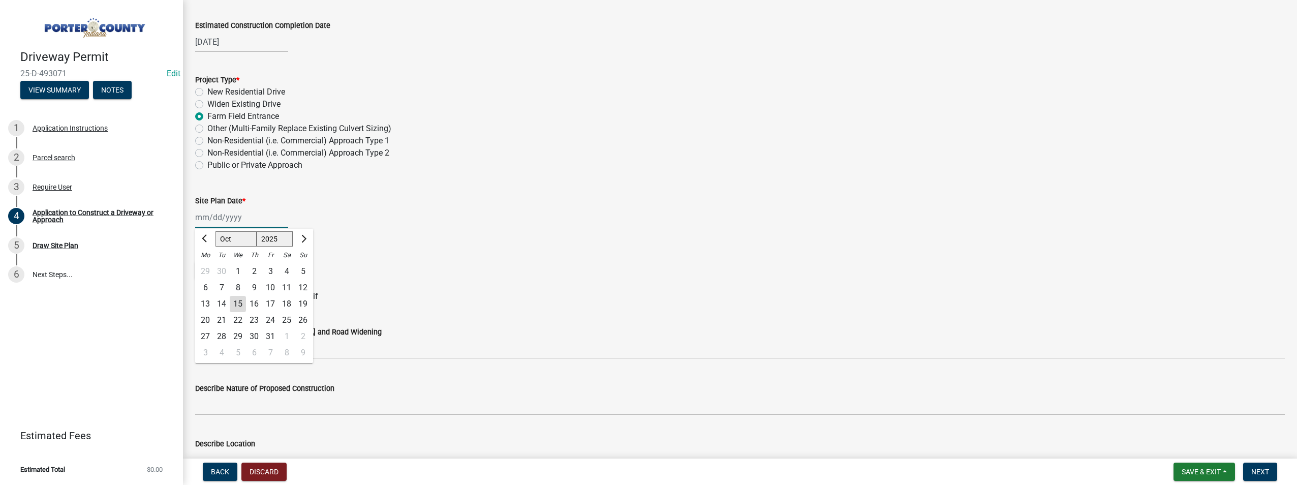
type input "09/10/2024"
click at [501, 329] on div "Square Foot of [GEOGRAPHIC_DATA] and Road Widening" at bounding box center [739, 332] width 1089 height 12
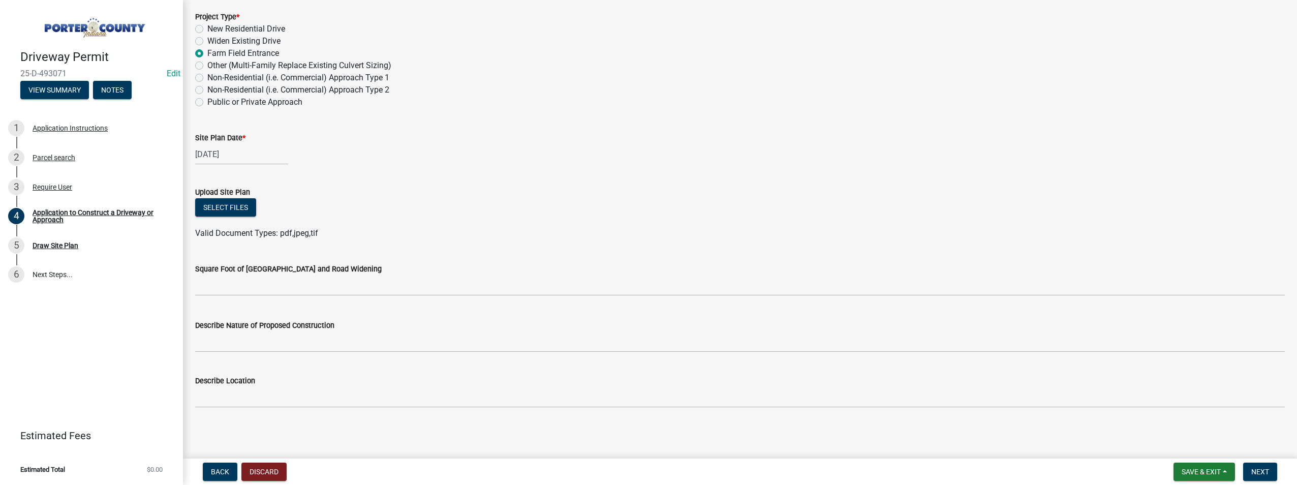
scroll to position [979, 0]
click at [231, 210] on button "Select files" at bounding box center [225, 206] width 61 height 18
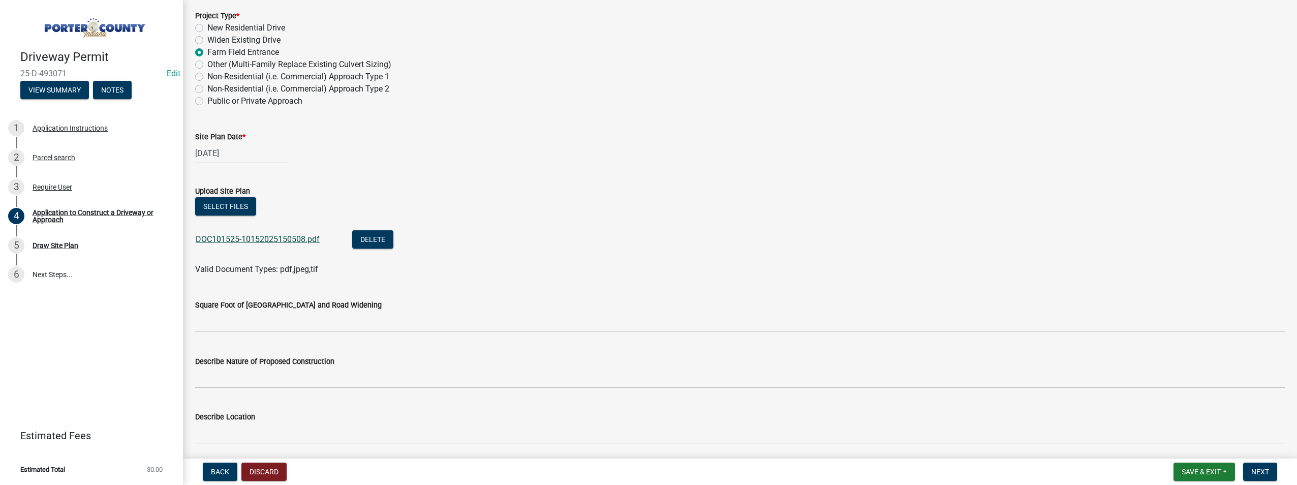
click at [250, 234] on link "DOC101525-10152025150508.pdf" at bounding box center [258, 239] width 124 height 10
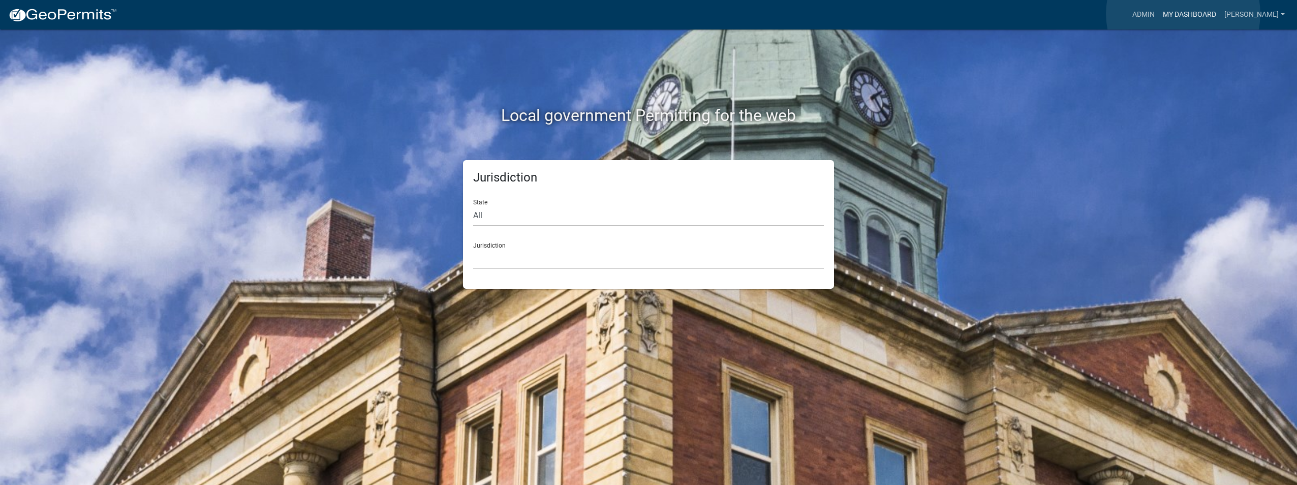
click at [1183, 14] on link "My Dashboard" at bounding box center [1188, 14] width 61 height 19
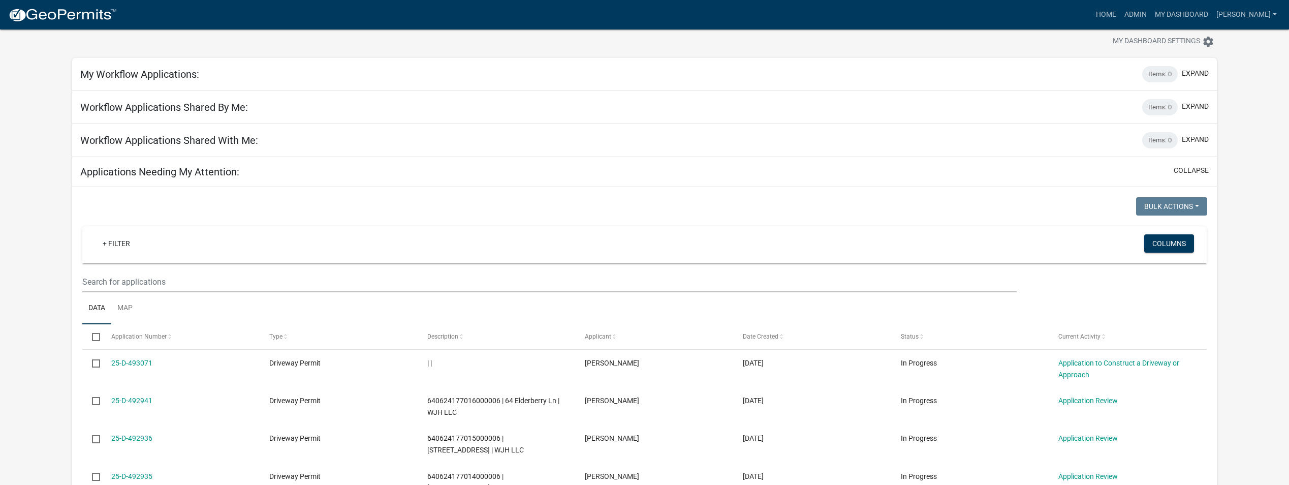
scroll to position [73, 0]
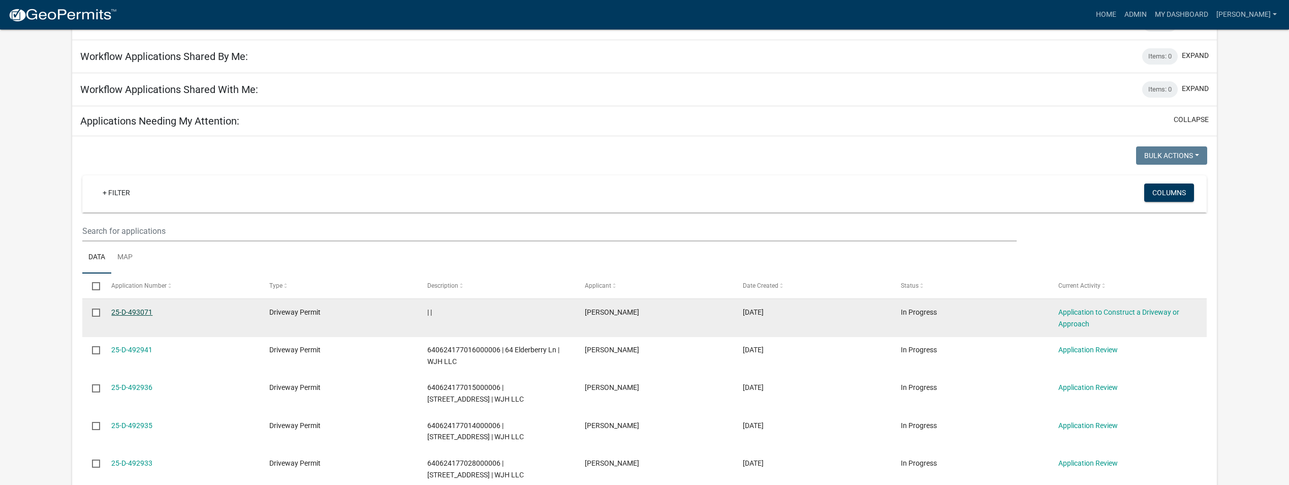
click at [125, 309] on link "25-D-493071" at bounding box center [131, 312] width 41 height 8
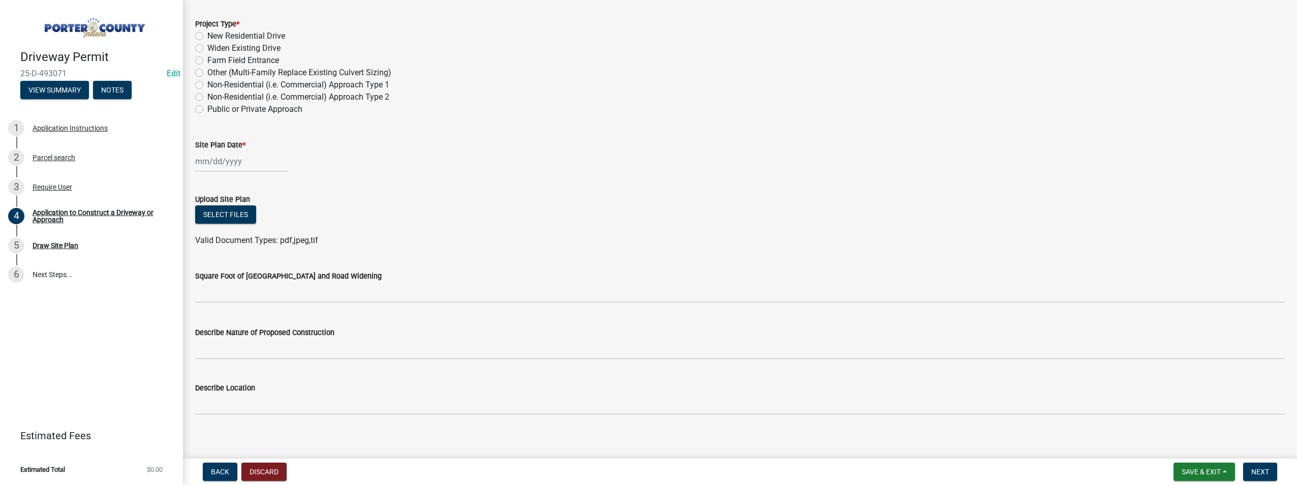
scroll to position [979, 0]
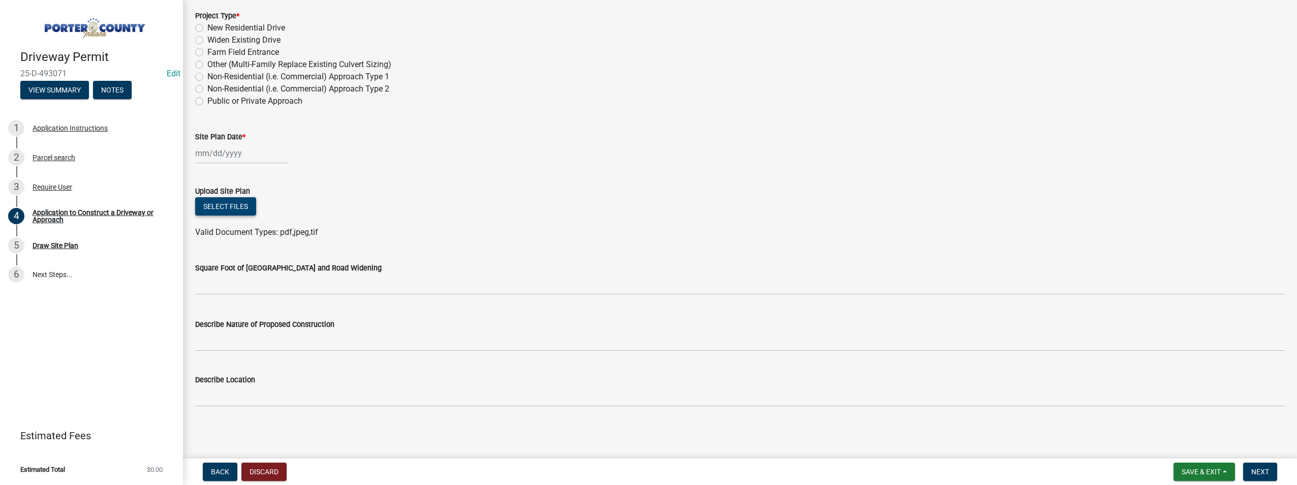
click at [236, 211] on button "Select files" at bounding box center [225, 206] width 61 height 18
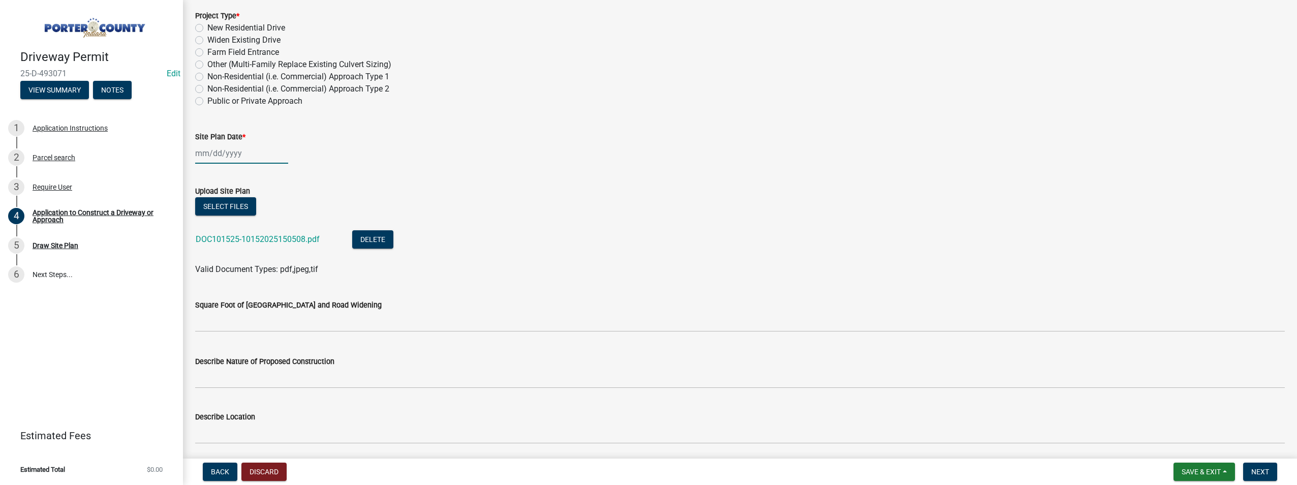
select select "10"
select select "2025"
click at [227, 156] on div "[PERSON_NAME] Feb Mar Apr [PERSON_NAME][DATE] Oct Nov [DATE] 1526 1527 1528 152…" at bounding box center [241, 153] width 93 height 21
click at [239, 241] on div "15" at bounding box center [238, 240] width 16 height 16
type input "[DATE]"
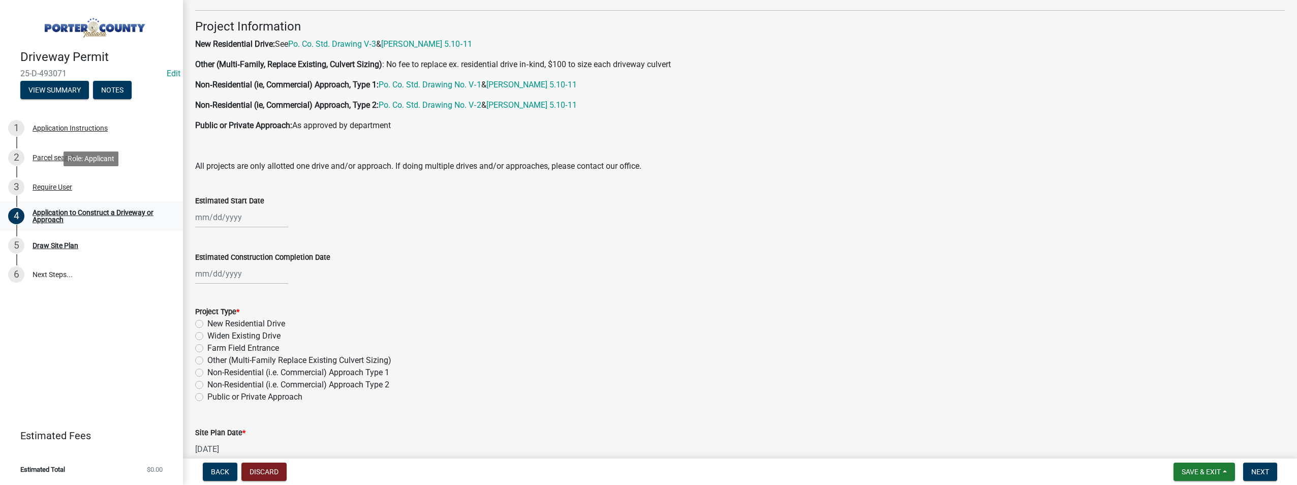
scroll to position [674, 0]
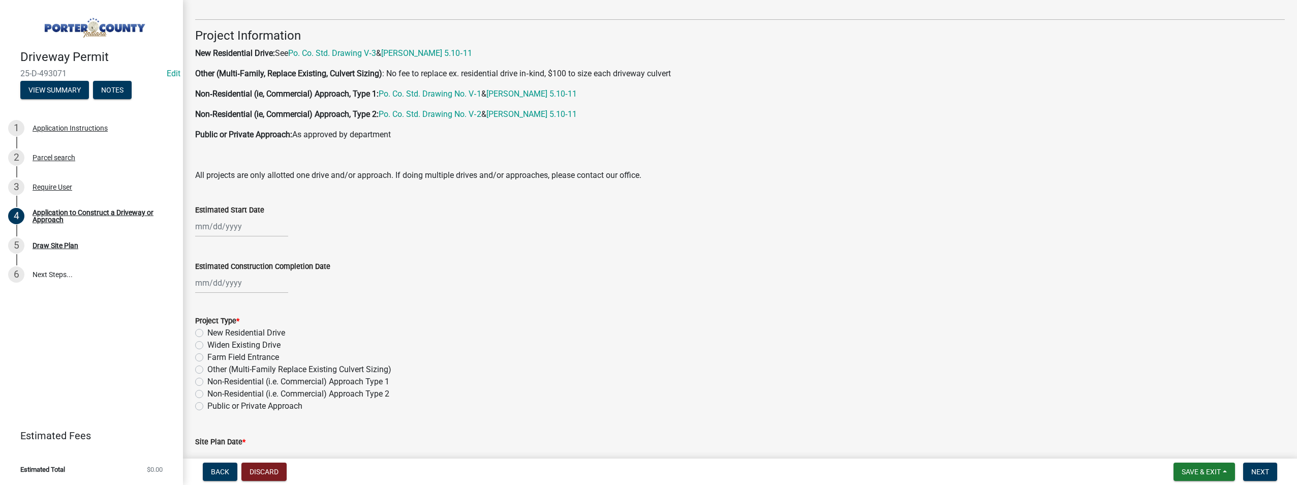
click at [207, 355] on label "Farm Field Entrance" at bounding box center [243, 357] width 72 height 12
click at [207, 355] on input "Farm Field Entrance" at bounding box center [210, 354] width 7 height 7
radio input "true"
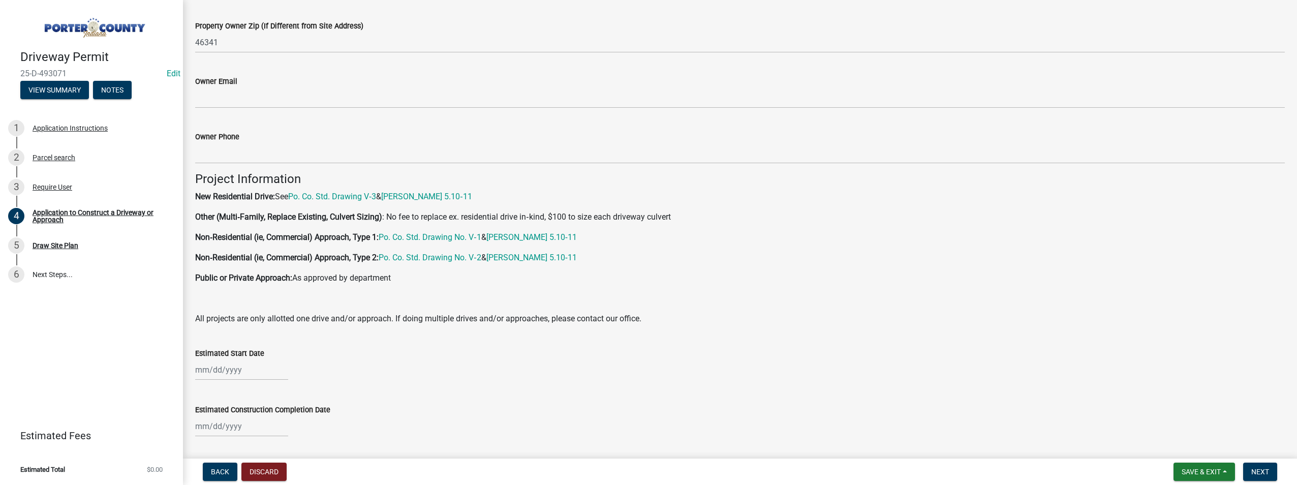
scroll to position [623, 0]
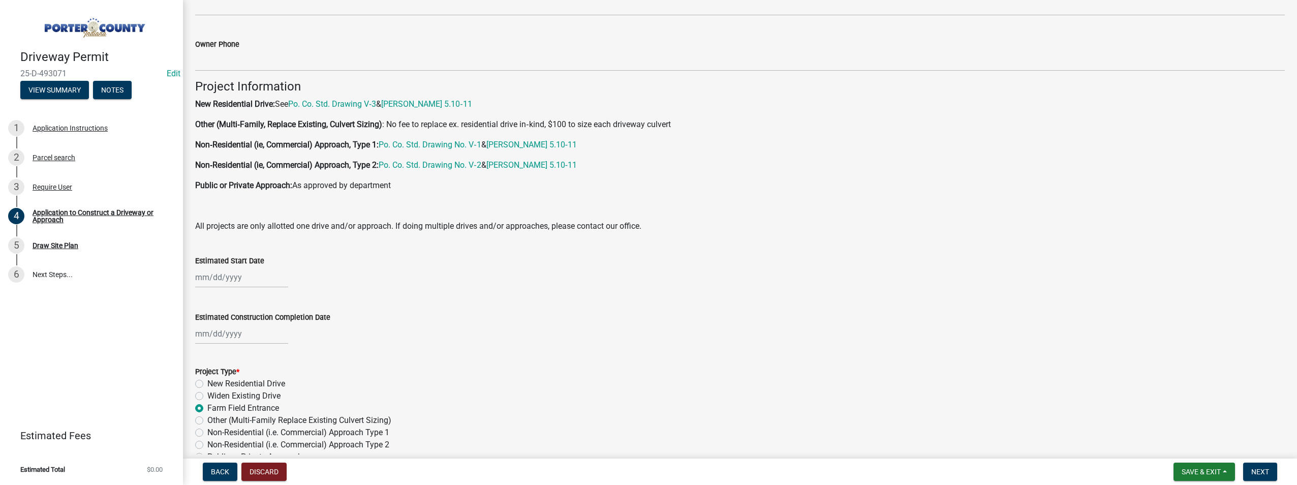
select select "10"
select select "2025"
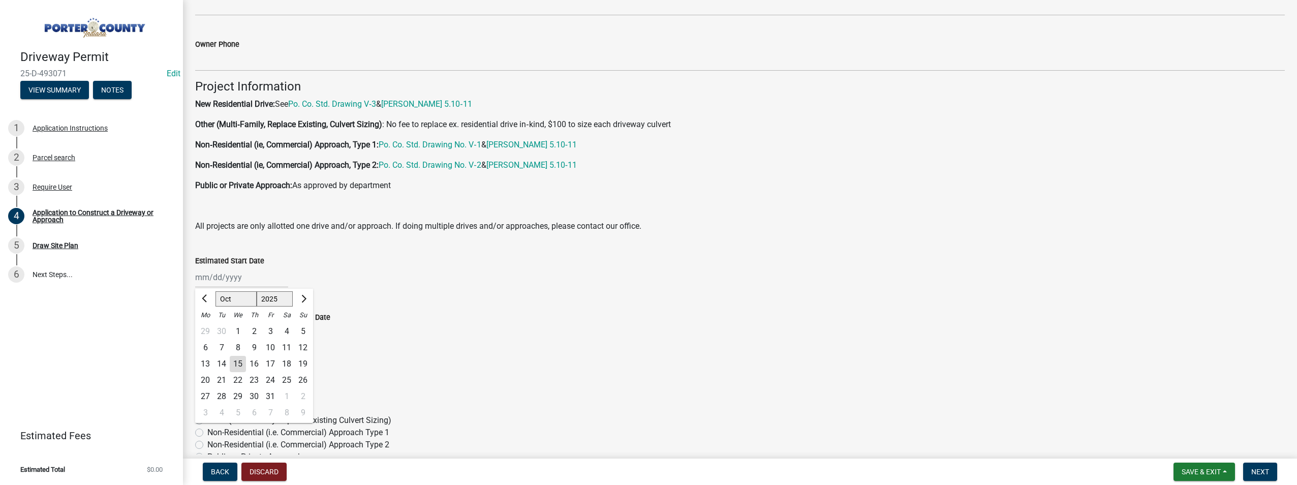
click at [233, 275] on div "[PERSON_NAME] Feb Mar Apr [PERSON_NAME][DATE] Oct Nov [DATE] 1526 1527 1528 152…" at bounding box center [241, 277] width 93 height 21
type input "[DATE]"
select select "10"
select select "2025"
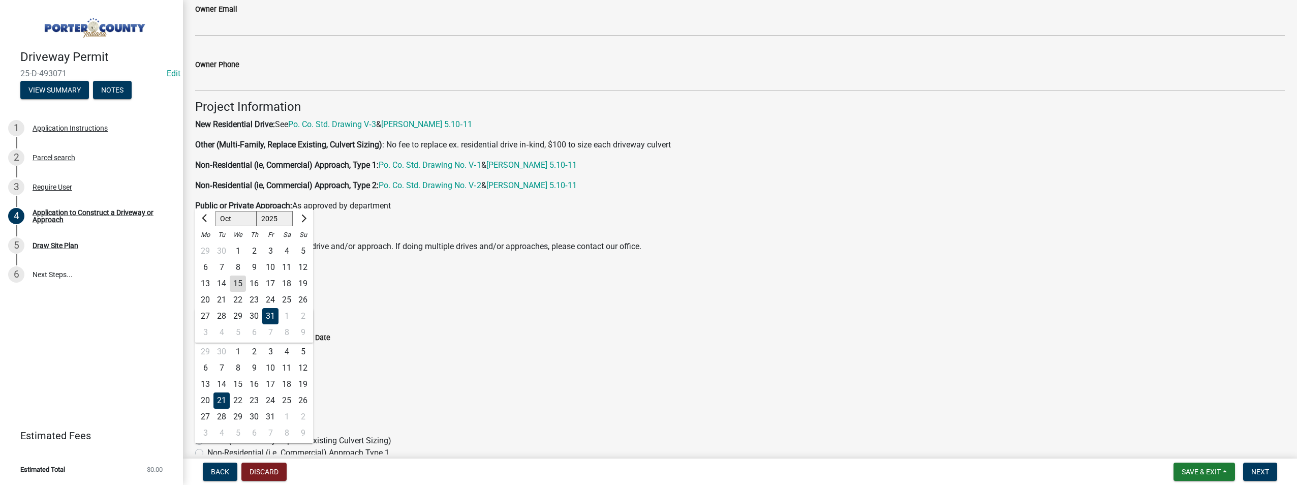
scroll to position [643, 0]
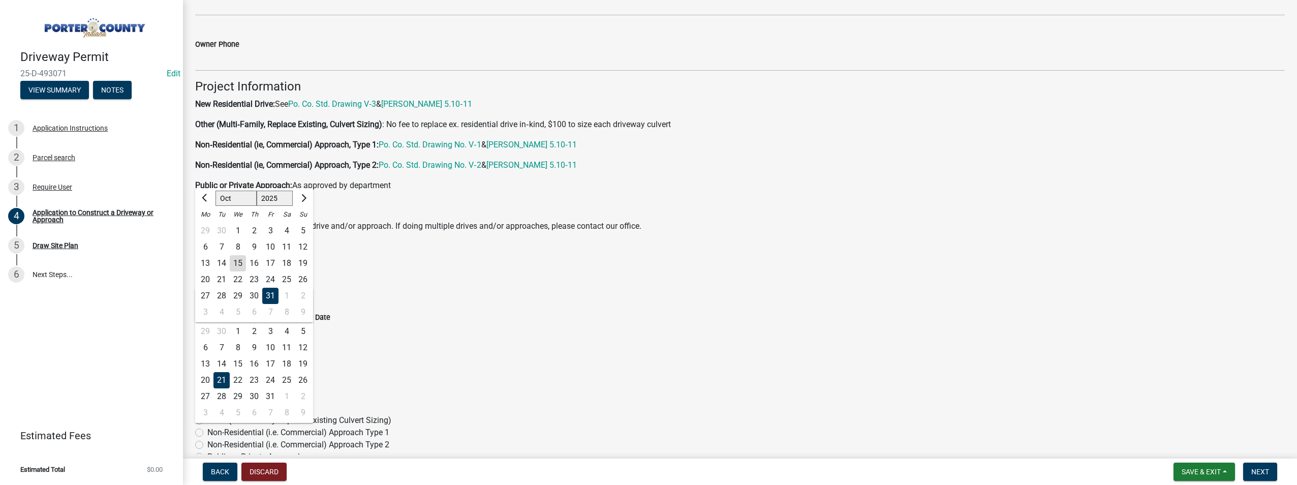
click at [270, 296] on div "31" at bounding box center [270, 296] width 16 height 16
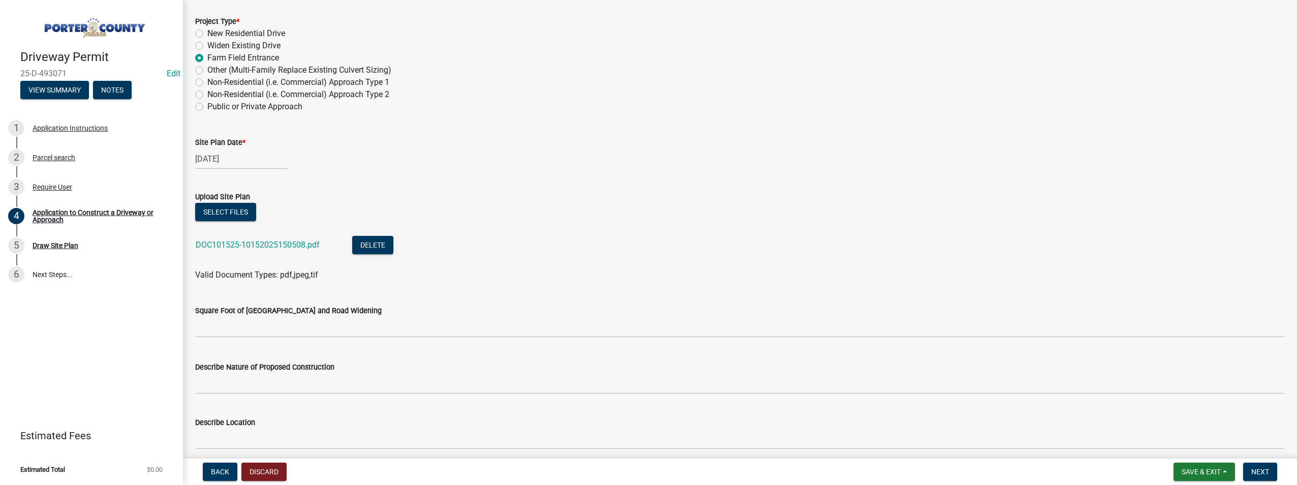
scroll to position [1036, 0]
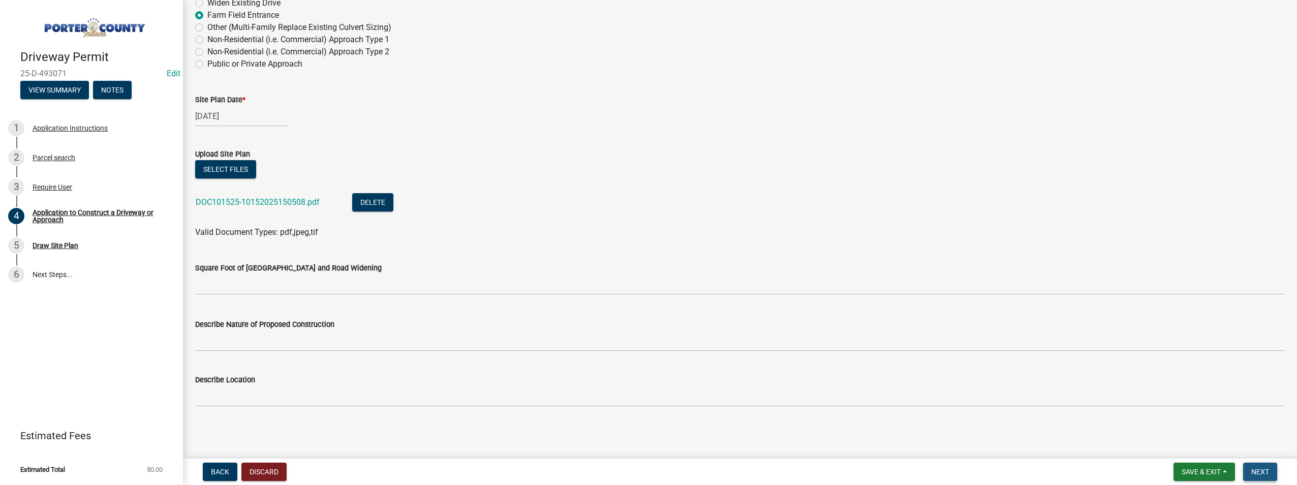
click at [1267, 471] on span "Next" at bounding box center [1260, 471] width 18 height 8
click at [1266, 471] on span "Next" at bounding box center [1260, 471] width 18 height 8
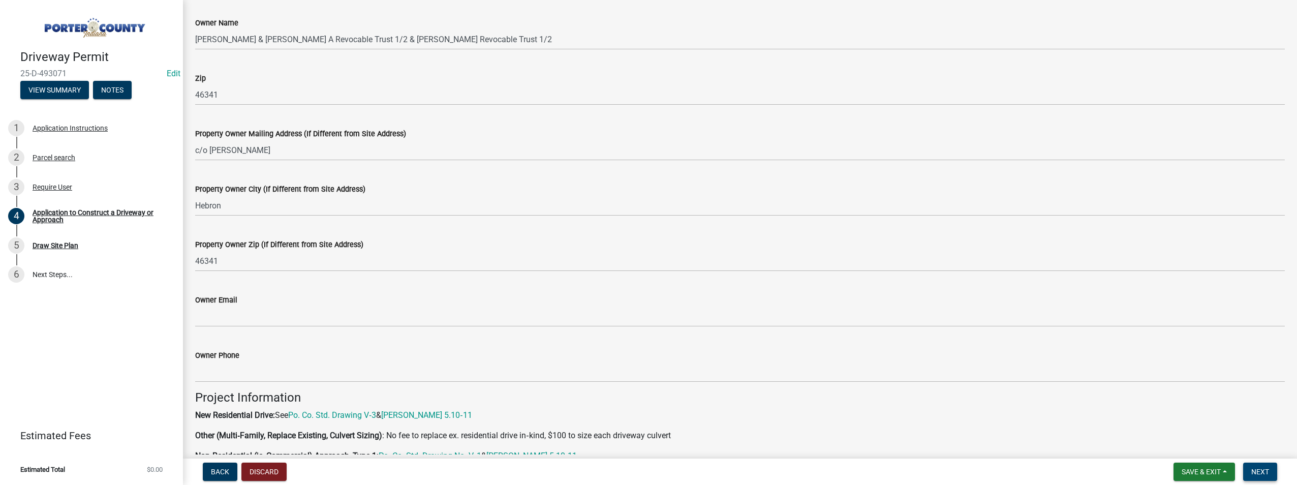
scroll to position [325, 0]
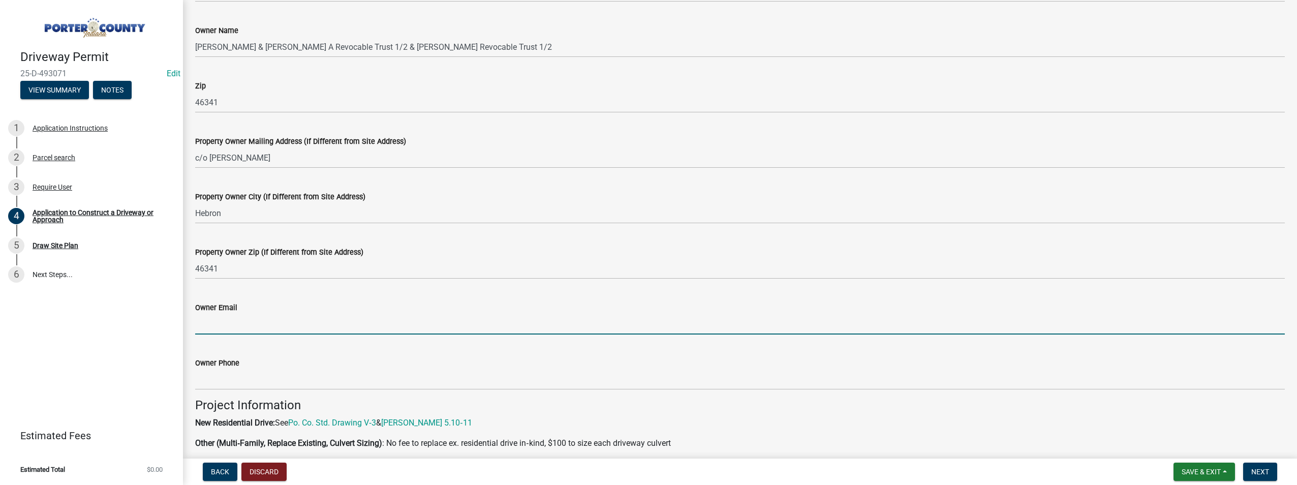
click at [252, 315] on input "Owner Email" at bounding box center [739, 323] width 1089 height 21
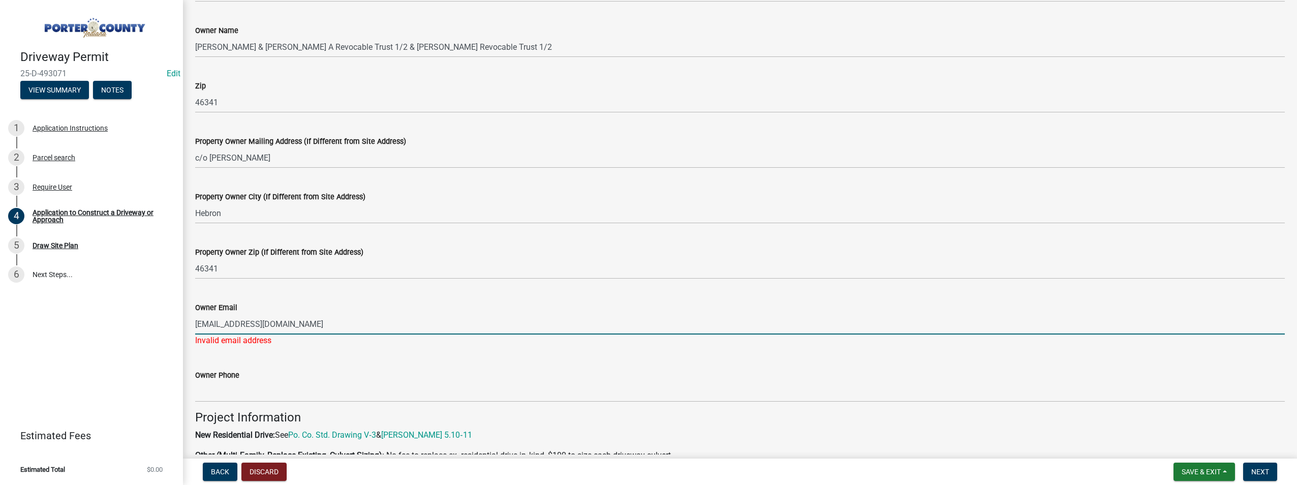
type input "[EMAIL_ADDRESS][DOMAIN_NAME]"
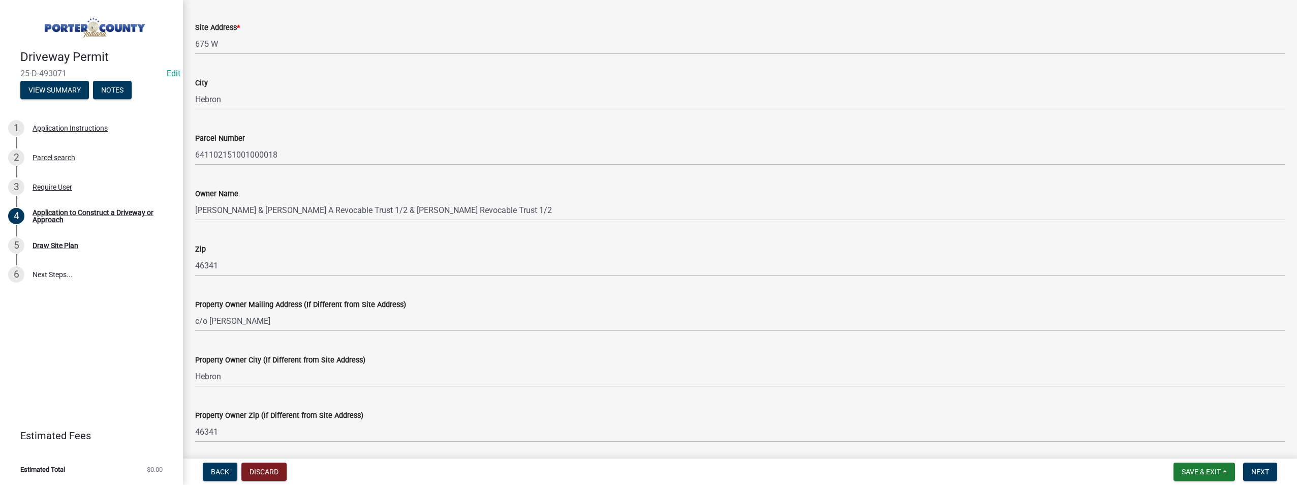
scroll to position [0, 0]
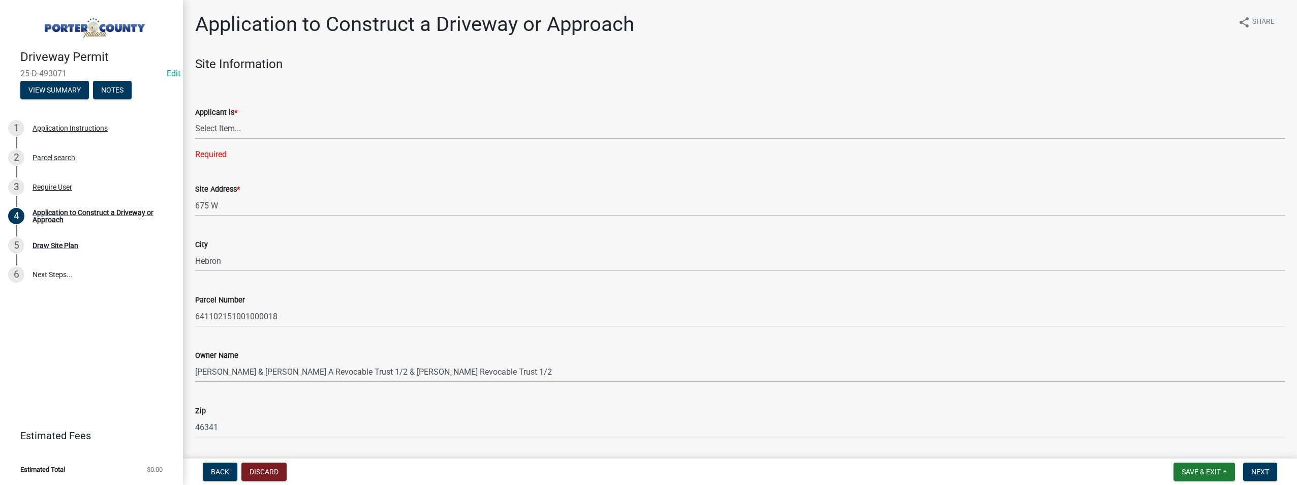
type input "[PHONE_NUMBER]"
click at [224, 122] on select "Select Item... Owner Contractor" at bounding box center [739, 128] width 1089 height 21
click at [195, 118] on select "Select Item... Owner Contractor" at bounding box center [739, 128] width 1089 height 21
select select "6693fb74-6916-4e5e-bbfe-7ed9af50ffb7"
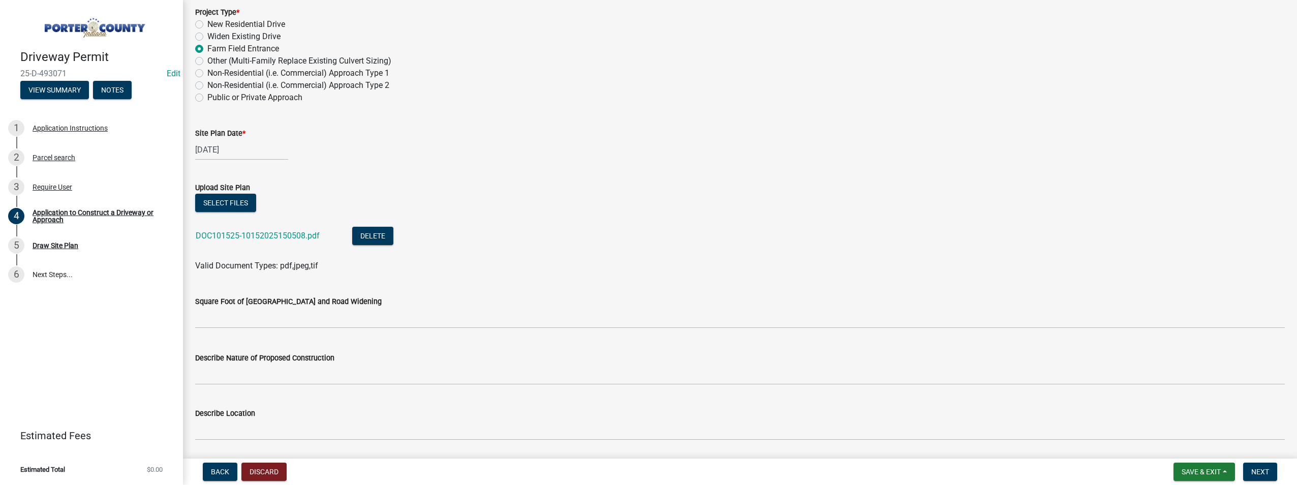
scroll to position [1016, 0]
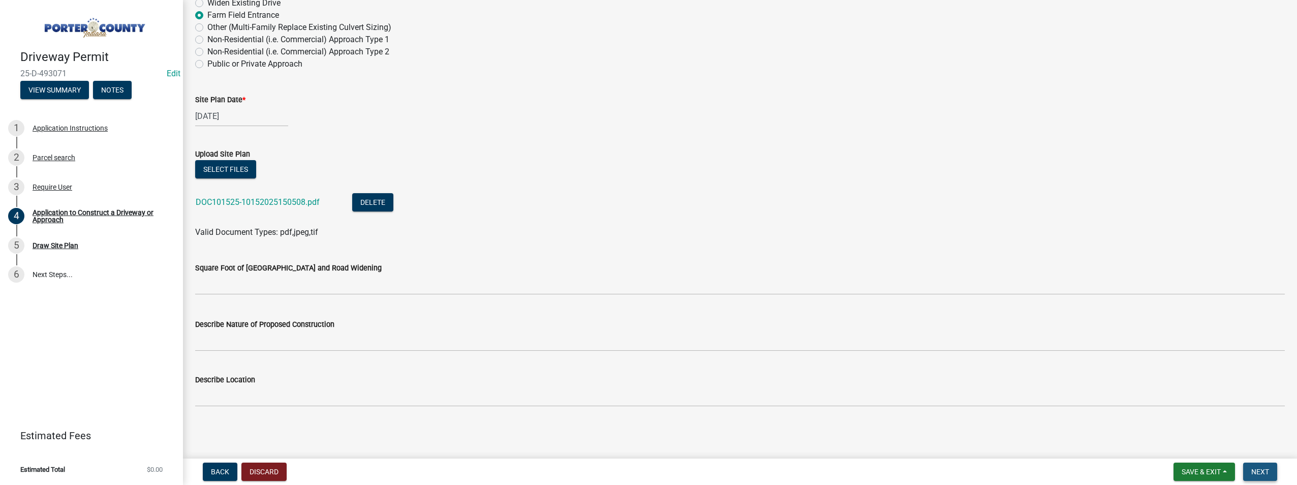
click at [1258, 470] on span "Next" at bounding box center [1260, 471] width 18 height 8
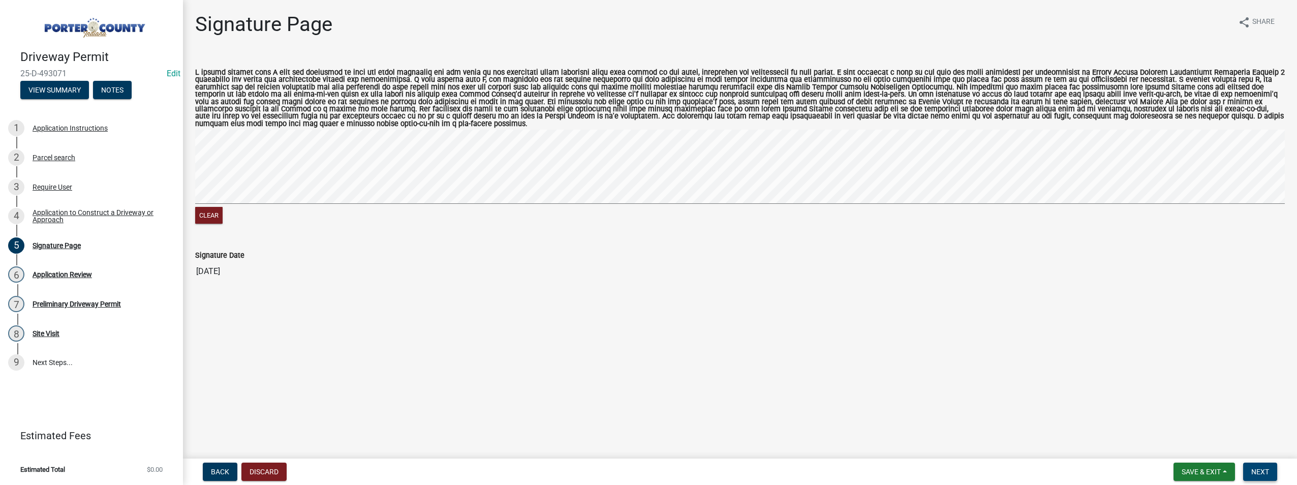
click at [1262, 477] on button "Next" at bounding box center [1260, 471] width 34 height 18
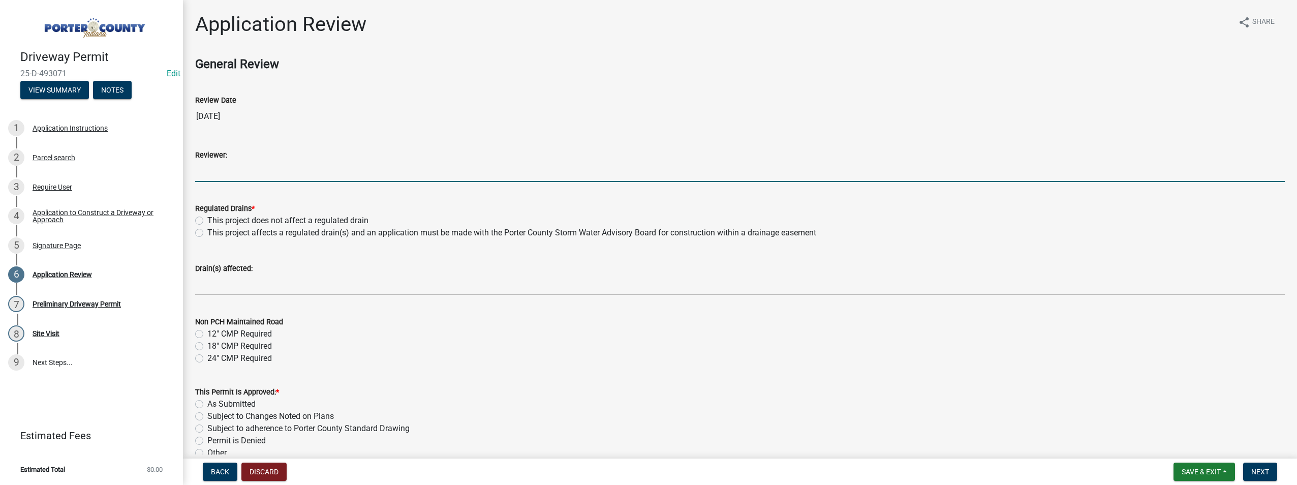
click at [224, 167] on input "Reviewer:" at bounding box center [739, 171] width 1089 height 21
type input "[PERSON_NAME]"
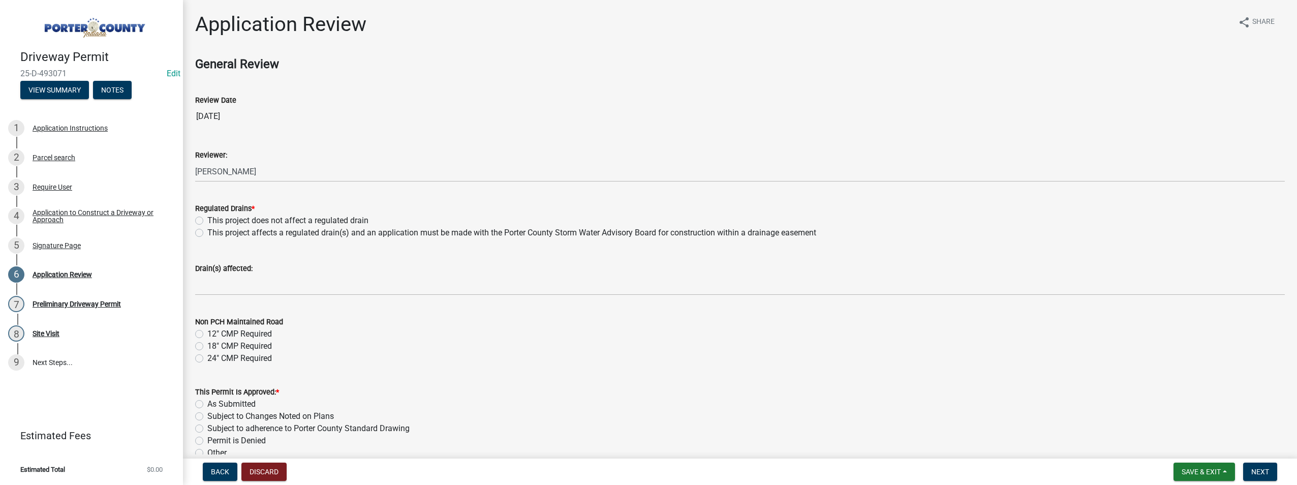
click at [207, 221] on label "This project does not affect a regulated drain" at bounding box center [287, 220] width 161 height 12
click at [207, 221] on input "This project does not affect a regulated drain" at bounding box center [210, 217] width 7 height 7
radio input "true"
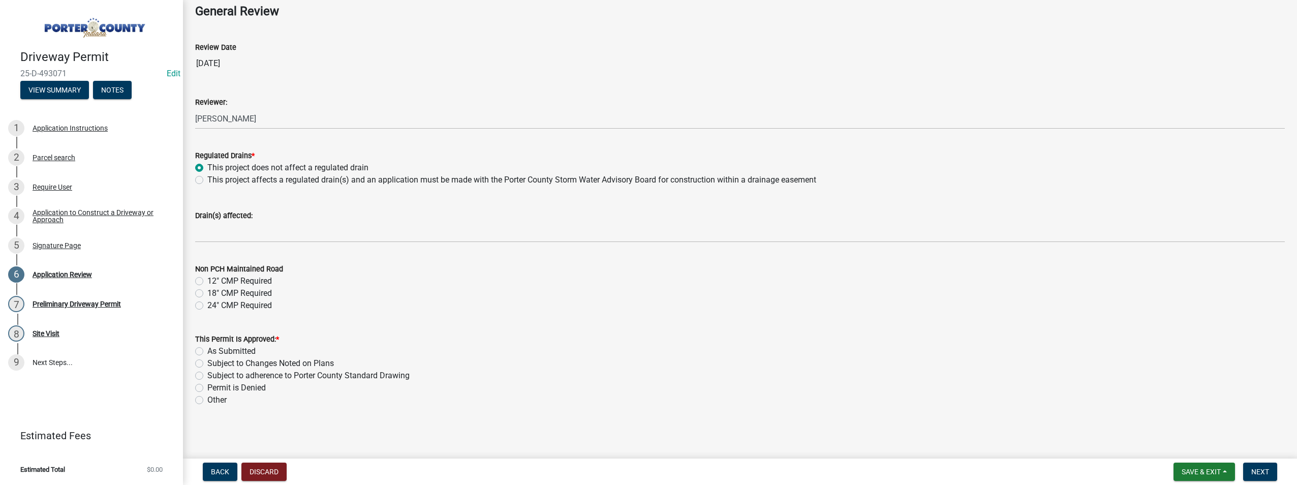
scroll to position [53, 0]
click at [207, 351] on label "As Submitted" at bounding box center [231, 350] width 48 height 12
click at [207, 351] on input "As Submitted" at bounding box center [210, 347] width 7 height 7
radio input "true"
click at [1267, 472] on span "Next" at bounding box center [1260, 471] width 18 height 8
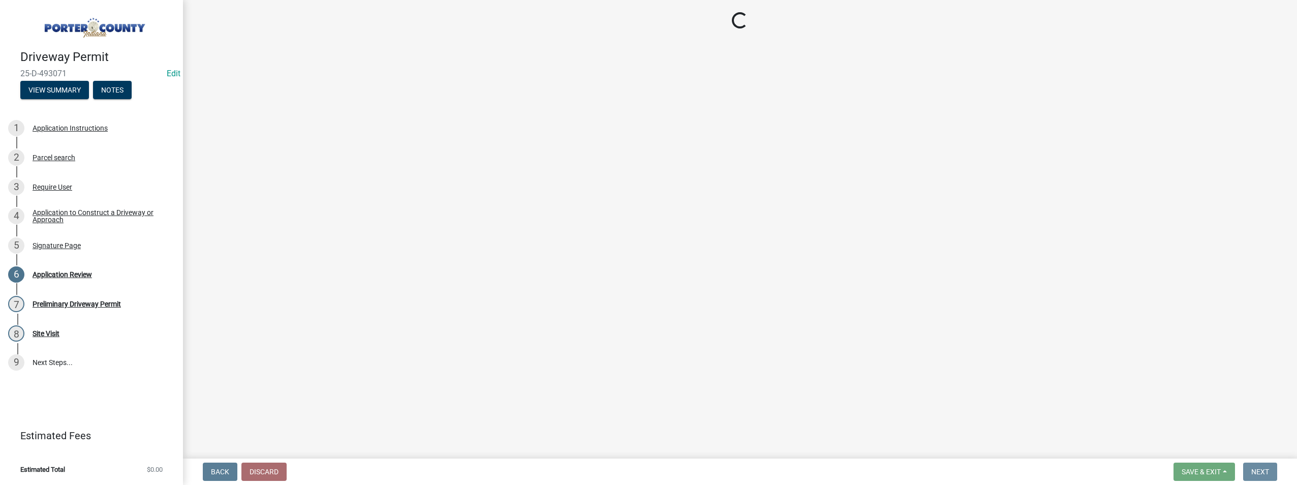
scroll to position [0, 0]
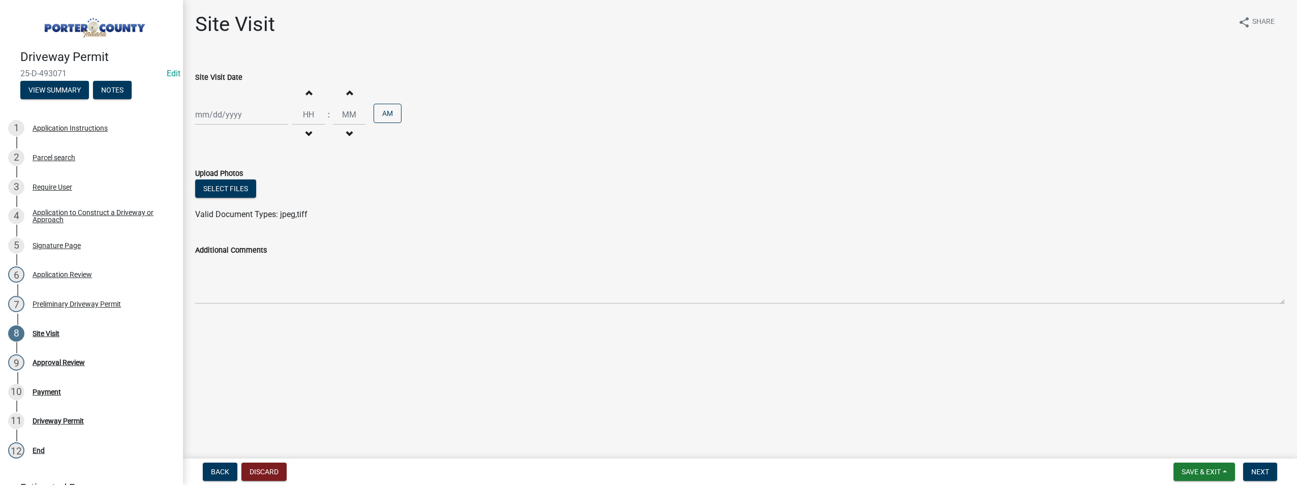
select select "10"
select select "2025"
click at [209, 115] on div "[PERSON_NAME] Feb Mar Apr [PERSON_NAME][DATE] Oct Nov [DATE] 1526 1527 1528 152…" at bounding box center [241, 114] width 93 height 21
click at [241, 200] on div "15" at bounding box center [238, 201] width 16 height 16
type input "[DATE]"
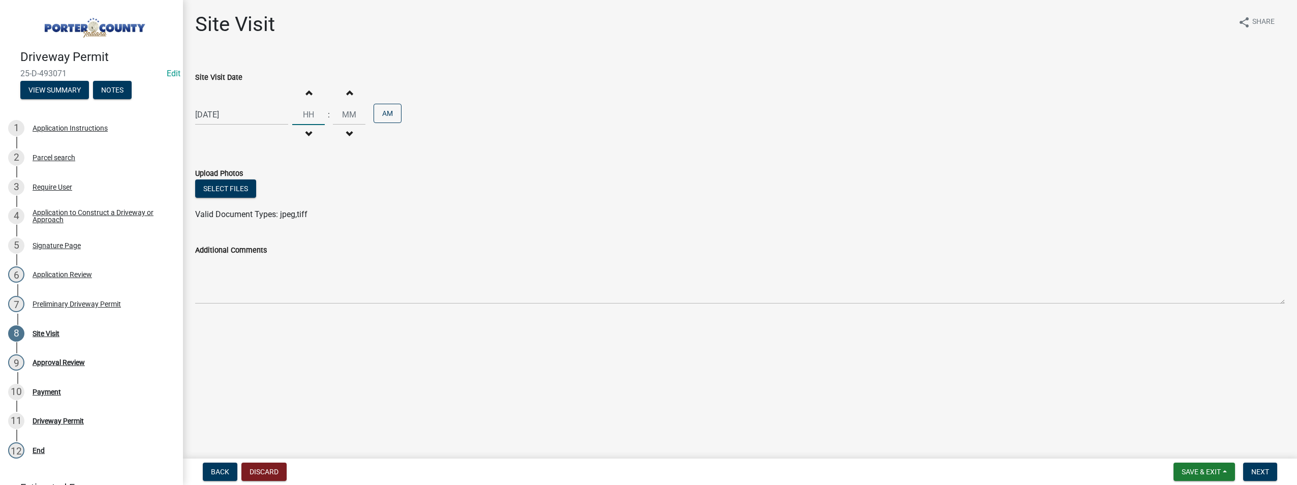
click at [307, 117] on input "Hours" at bounding box center [308, 114] width 33 height 21
type input "09"
type input "00"
click at [1264, 468] on span "Next" at bounding box center [1260, 471] width 18 height 8
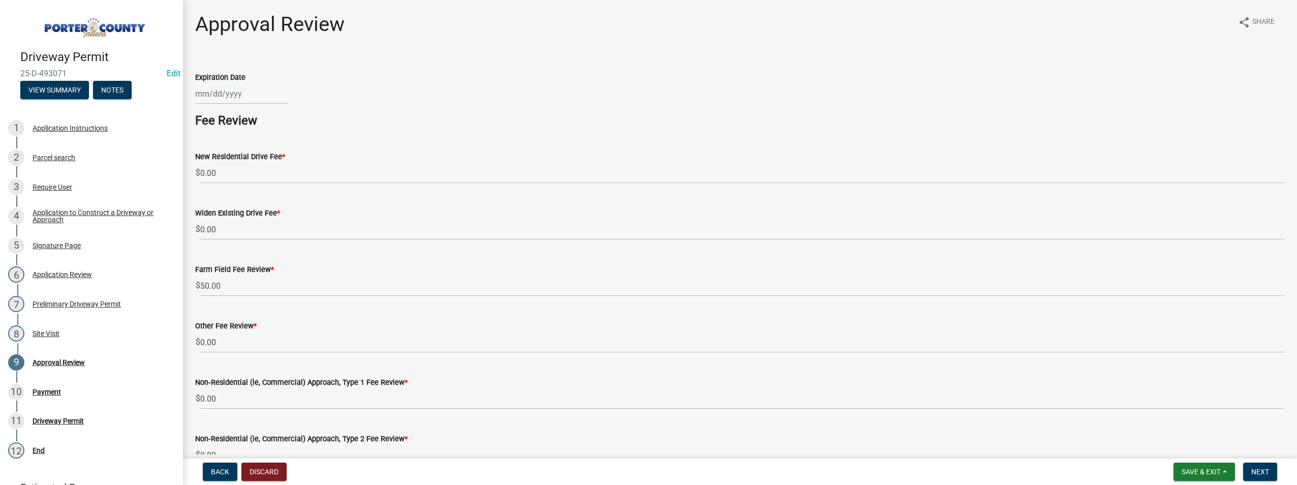
select select "10"
select select "2025"
click at [217, 95] on div "[PERSON_NAME] Feb Mar Apr [PERSON_NAME][DATE] Oct Nov [DATE] 1526 1527 1528 152…" at bounding box center [241, 93] width 93 height 21
click at [242, 182] on div "15" at bounding box center [238, 180] width 16 height 16
type input "[DATE]"
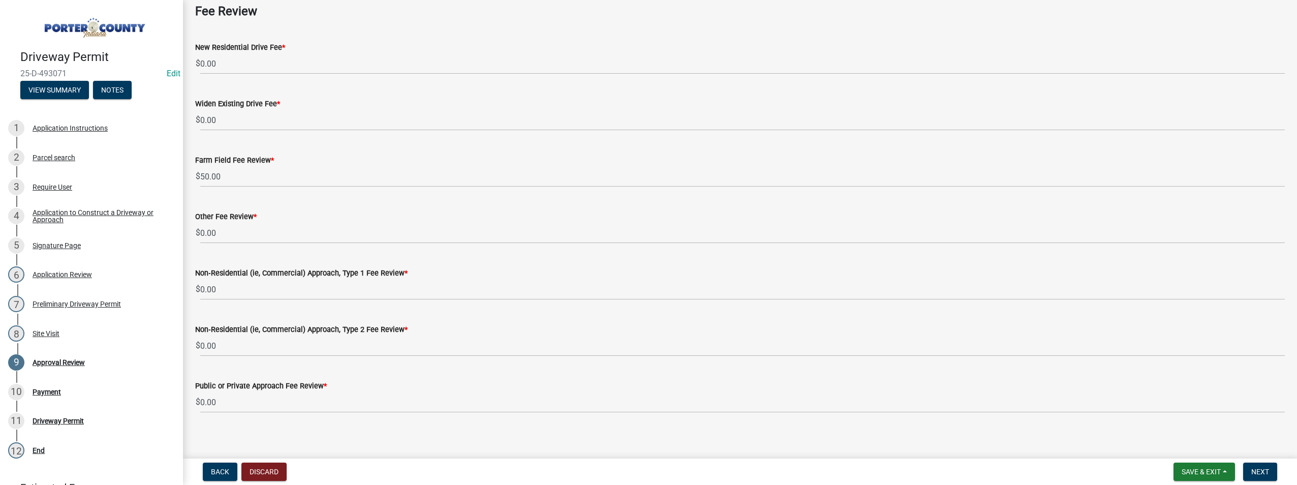
scroll to position [116, 0]
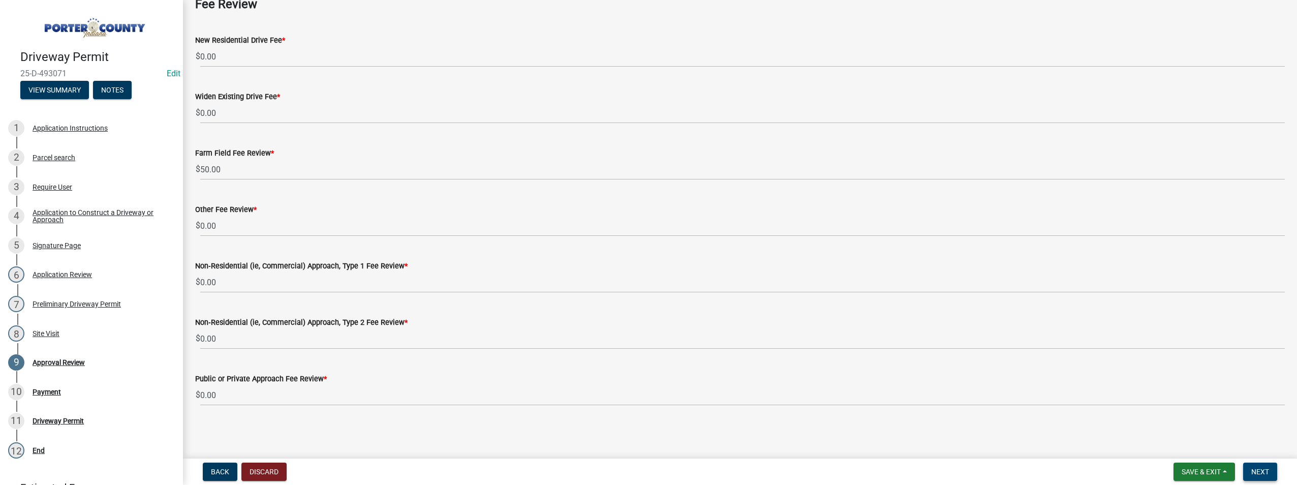
click at [1264, 474] on span "Next" at bounding box center [1260, 471] width 18 height 8
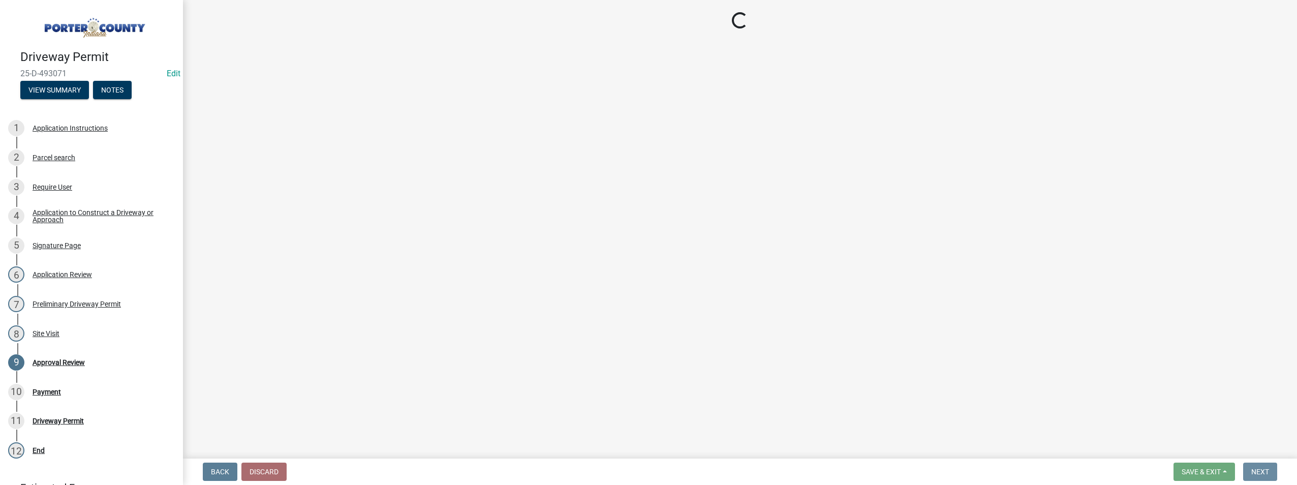
scroll to position [0, 0]
select select "3: 3"
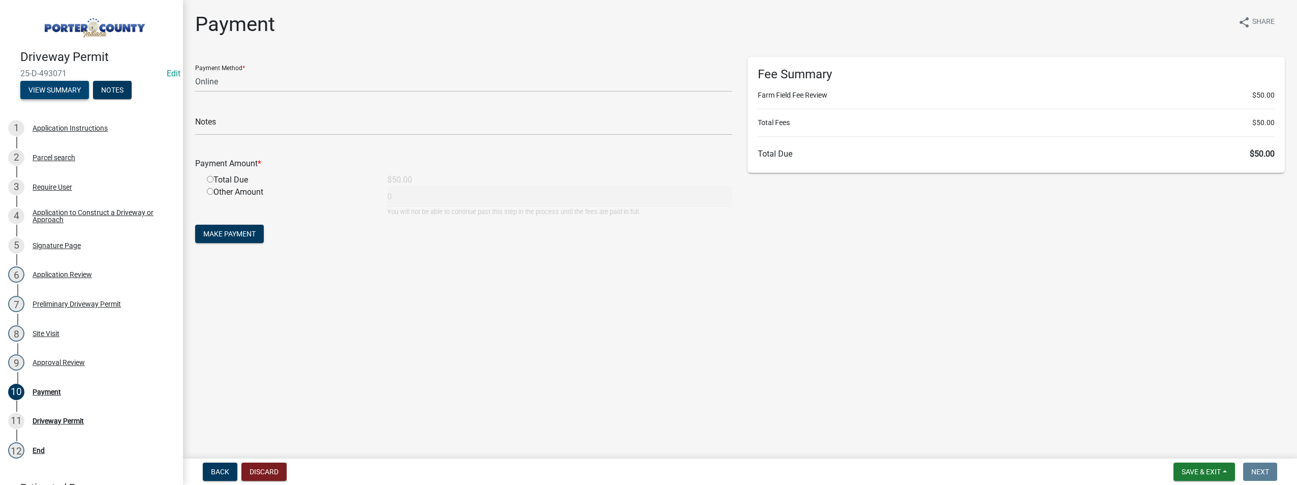
click at [61, 87] on button "View Summary" at bounding box center [54, 90] width 69 height 18
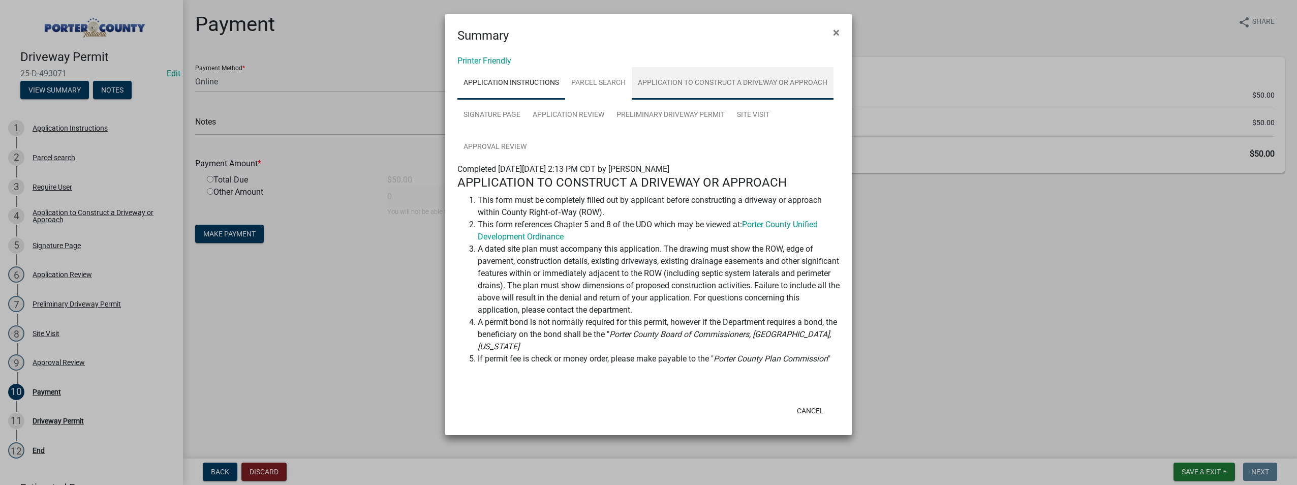
click at [752, 79] on link "Application to Construct a Driveway or Approach" at bounding box center [733, 83] width 202 height 33
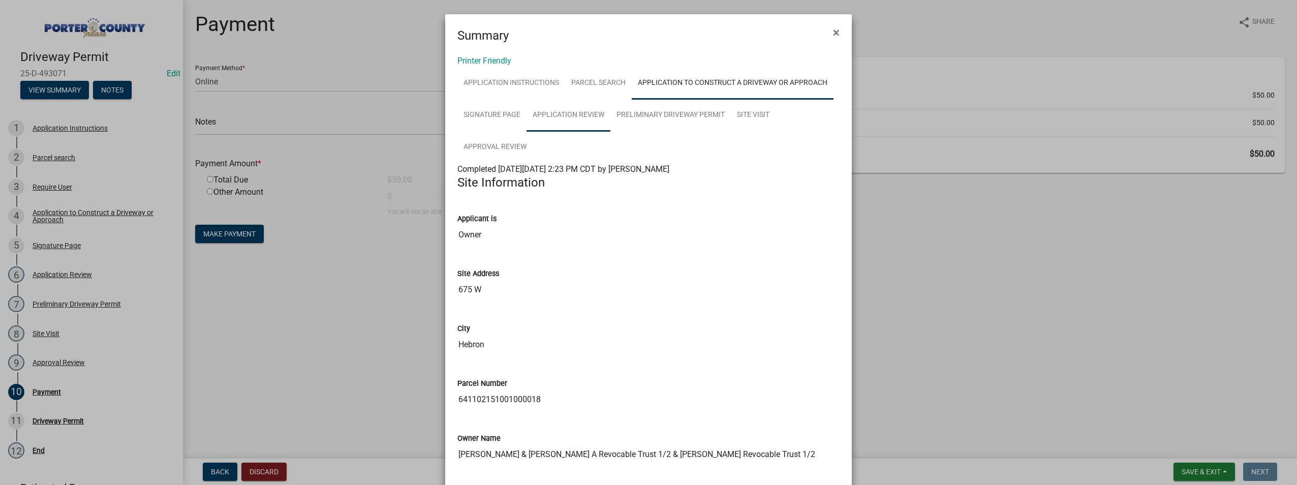
click at [549, 110] on link "Application Review" at bounding box center [568, 115] width 84 height 33
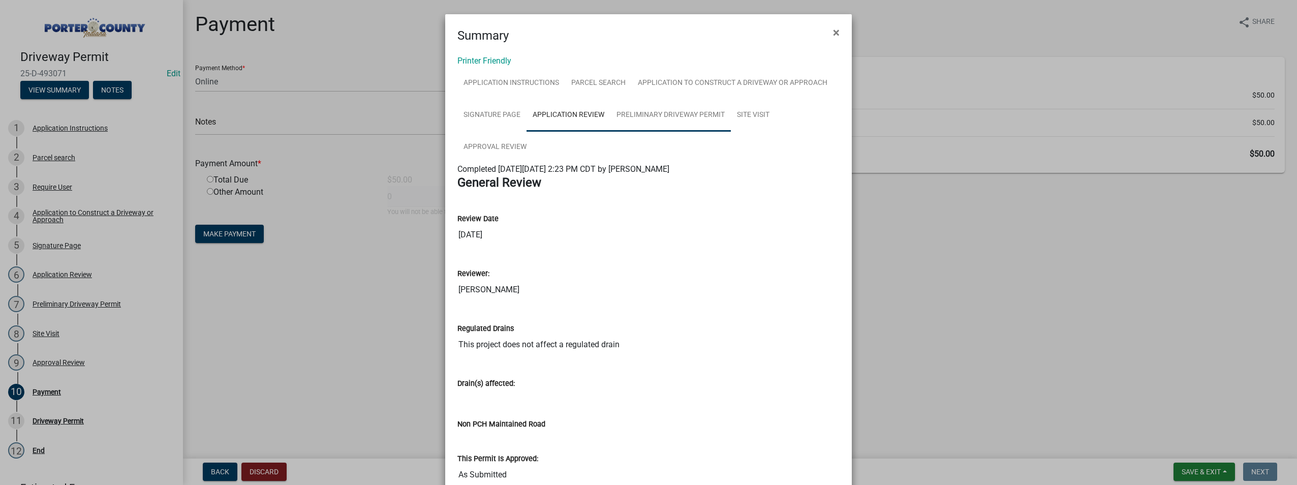
click at [669, 117] on link "Preliminary Driveway Permit" at bounding box center [670, 115] width 120 height 33
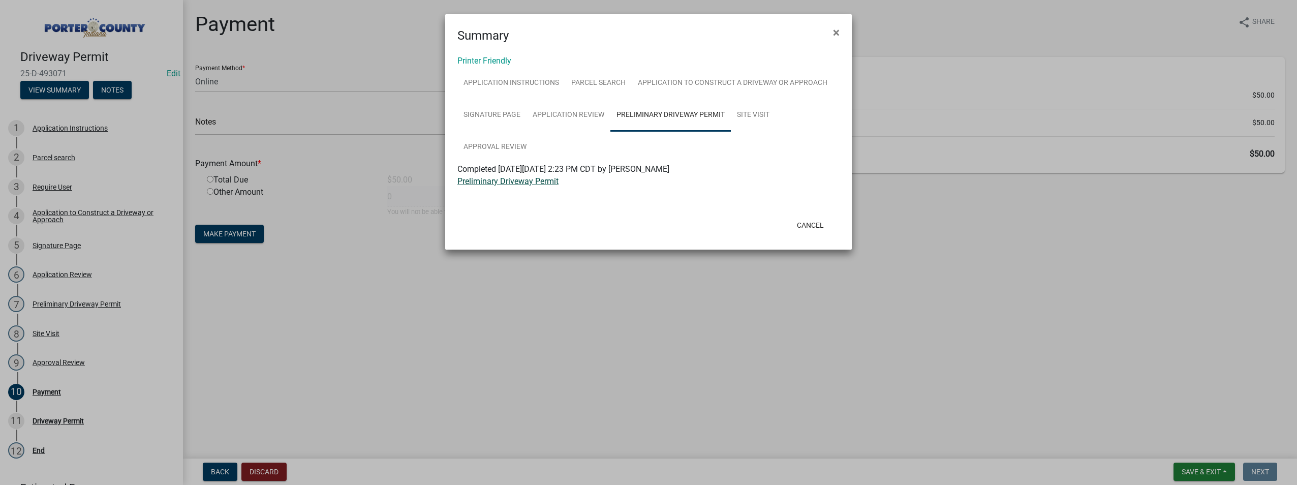
click at [525, 185] on link "Preliminary Driveway Permit" at bounding box center [507, 181] width 101 height 10
